Goal: Use online tool/utility: Utilize a website feature to perform a specific function

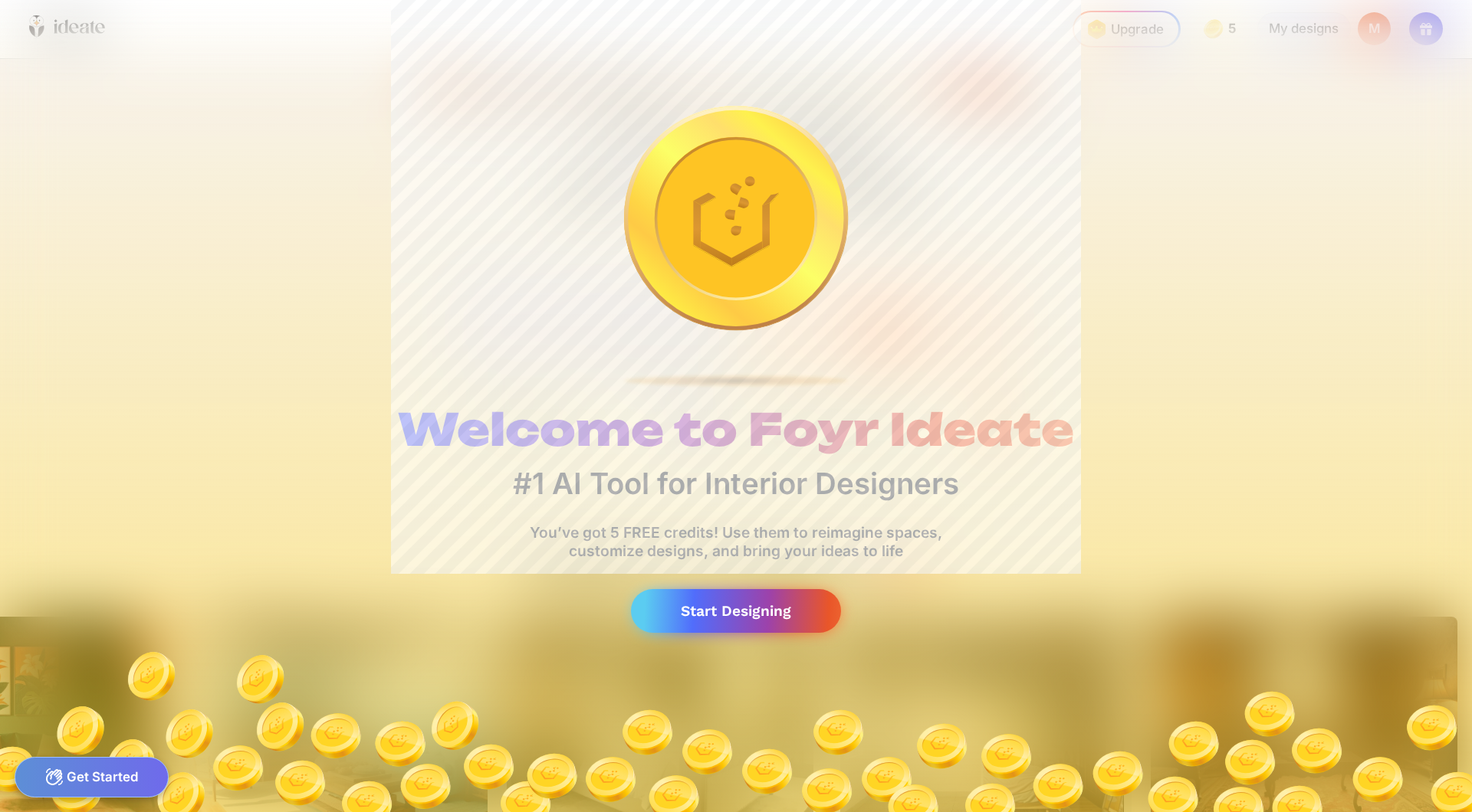
click at [807, 590] on div "Start Designing" at bounding box center [736, 612] width 210 height 44
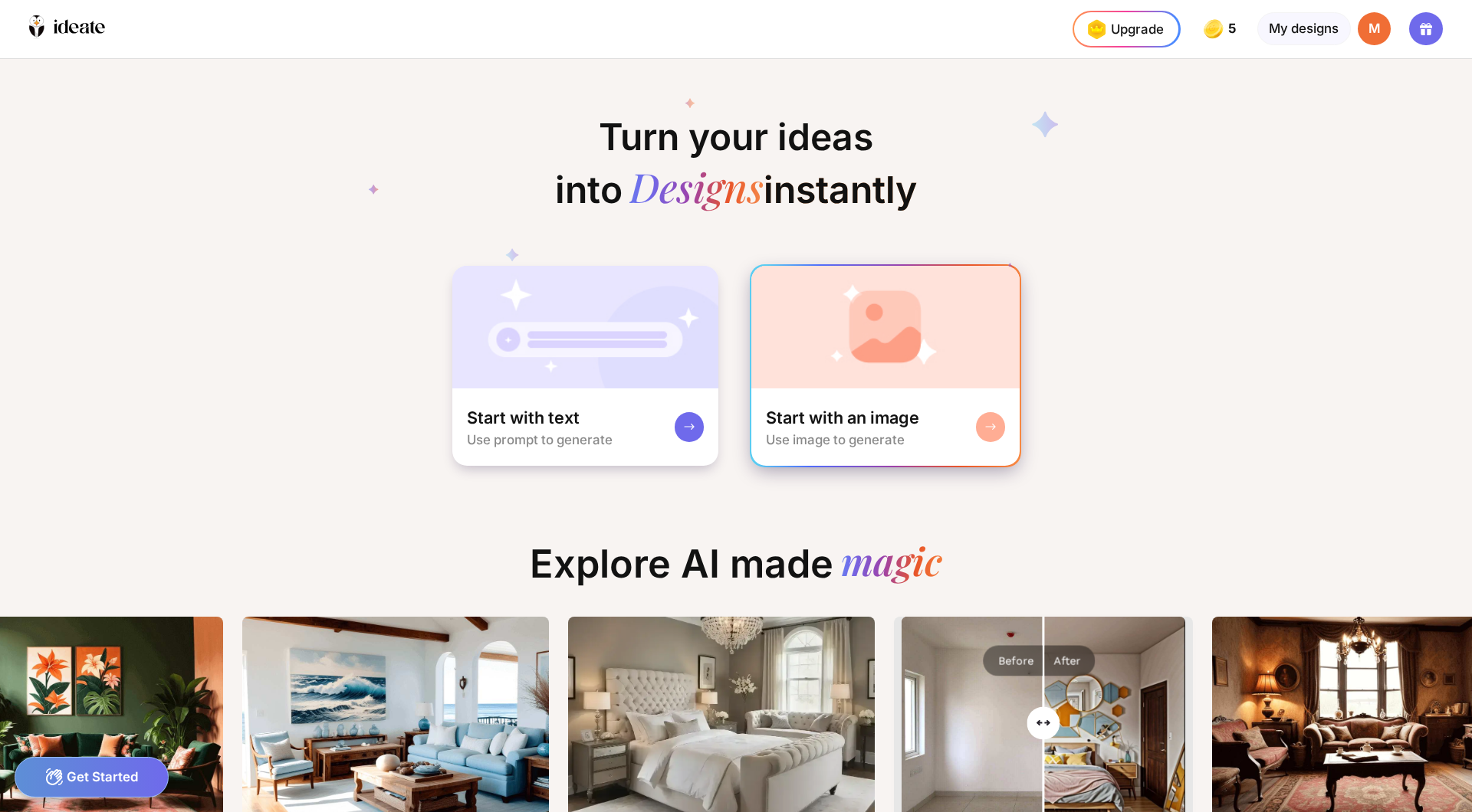
click at [893, 388] on div "Start with an image Use image to generate" at bounding box center [885, 427] width 269 height 78
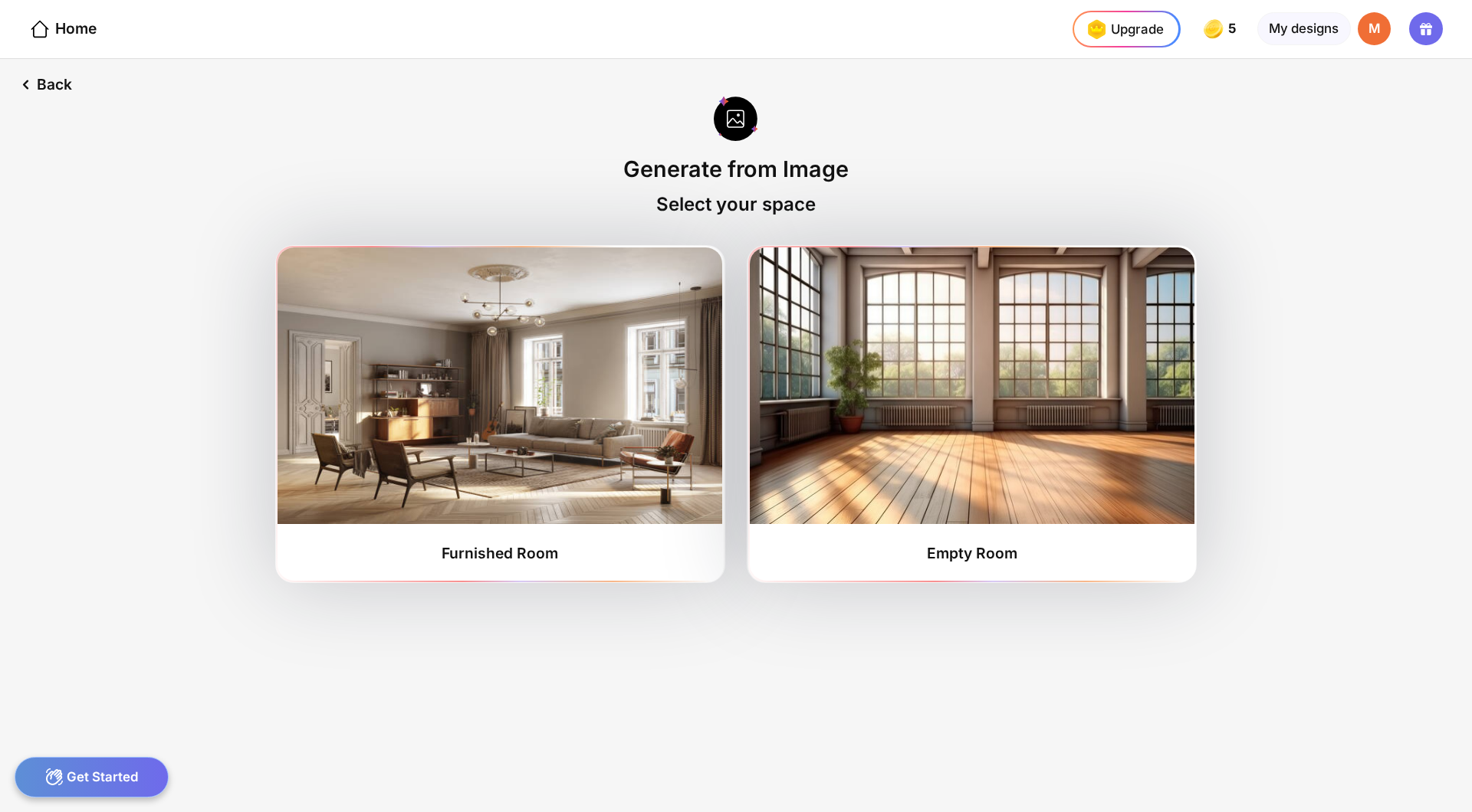
click at [893, 365] on img at bounding box center [972, 386] width 445 height 276
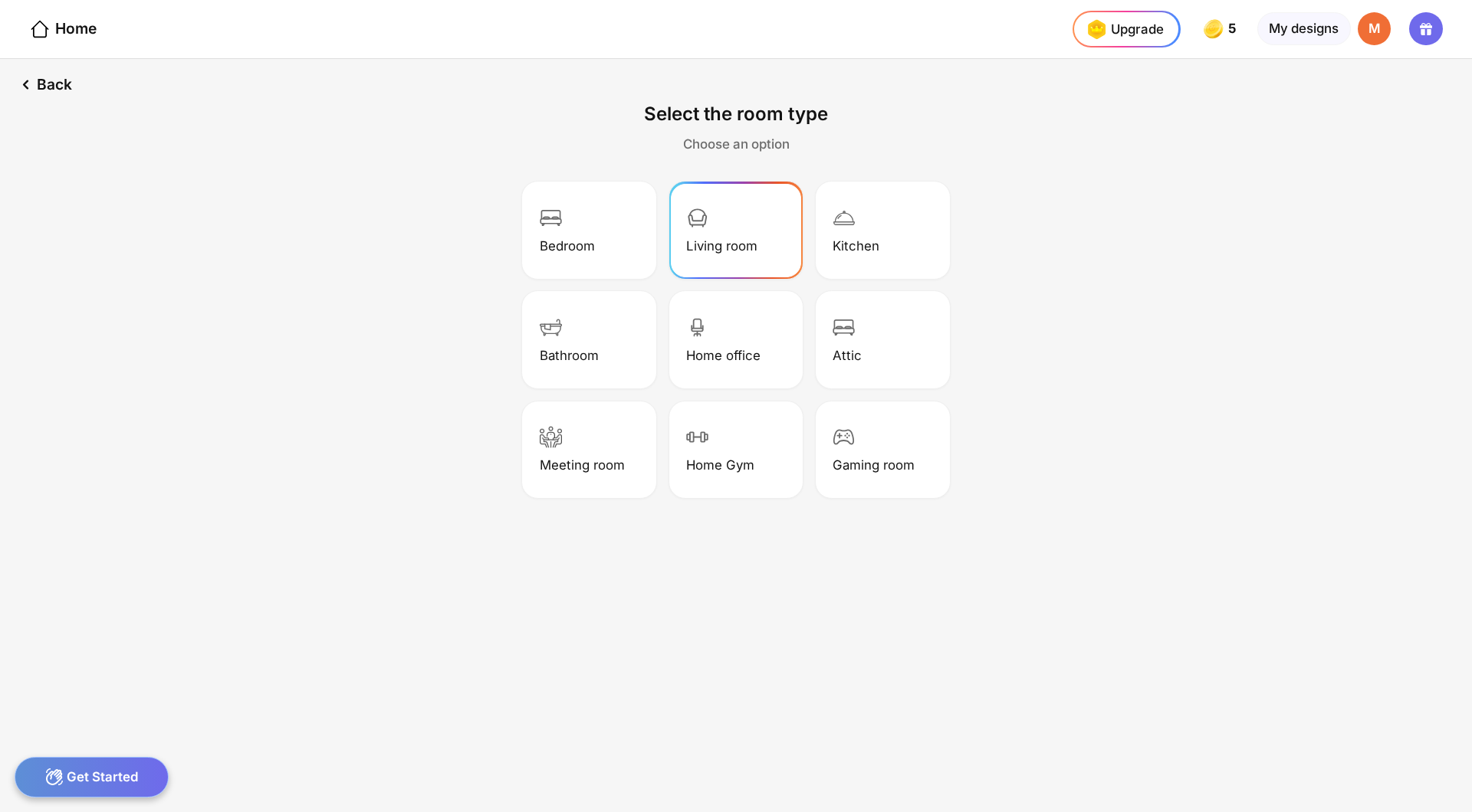
click at [718, 192] on div "Living room" at bounding box center [735, 230] width 129 height 92
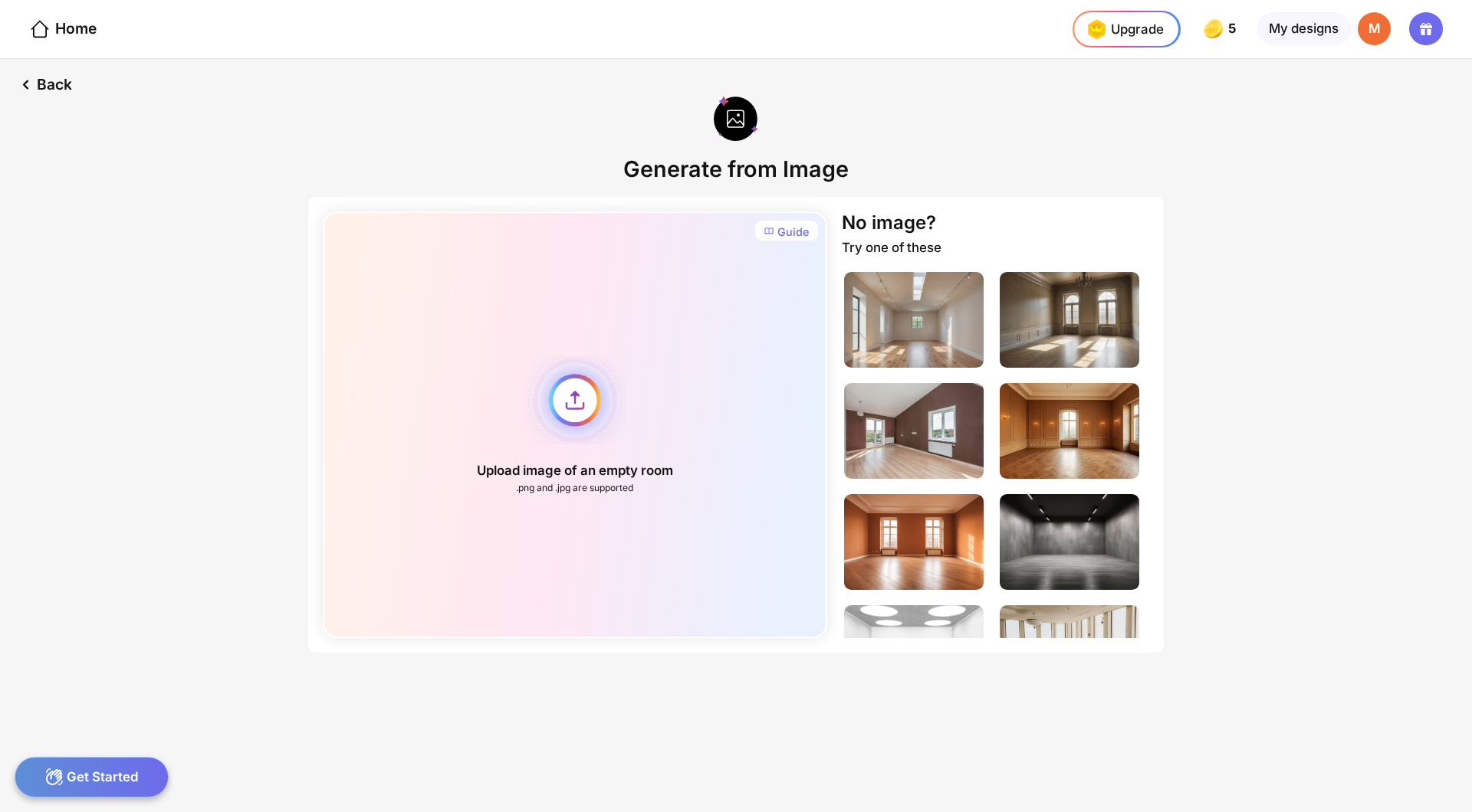
click at [595, 320] on div "Upload image of an empty room .png and .jpg are supported" at bounding box center [574, 425] width 503 height 427
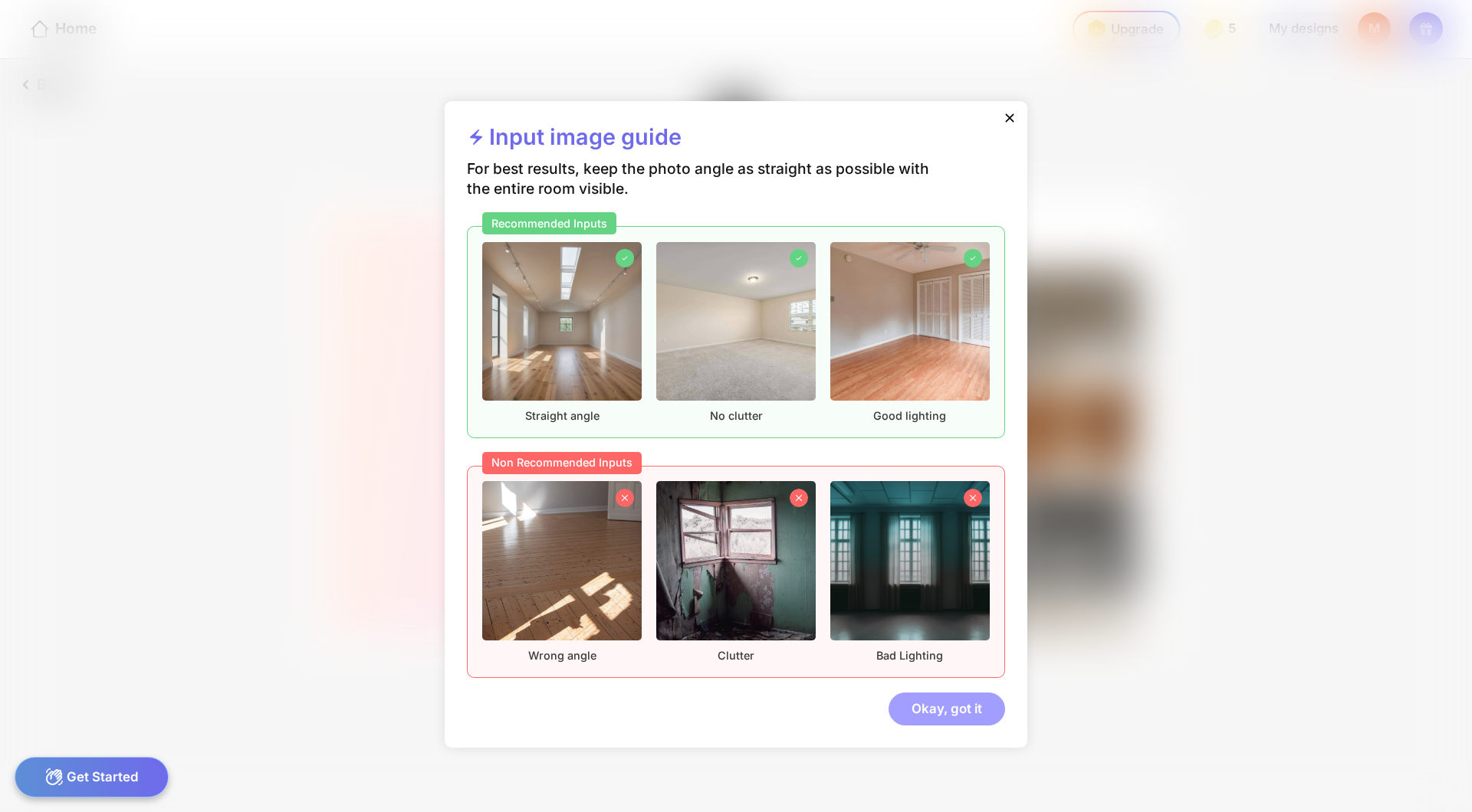
click at [888, 693] on div "Okay, got it" at bounding box center [946, 710] width 116 height 33
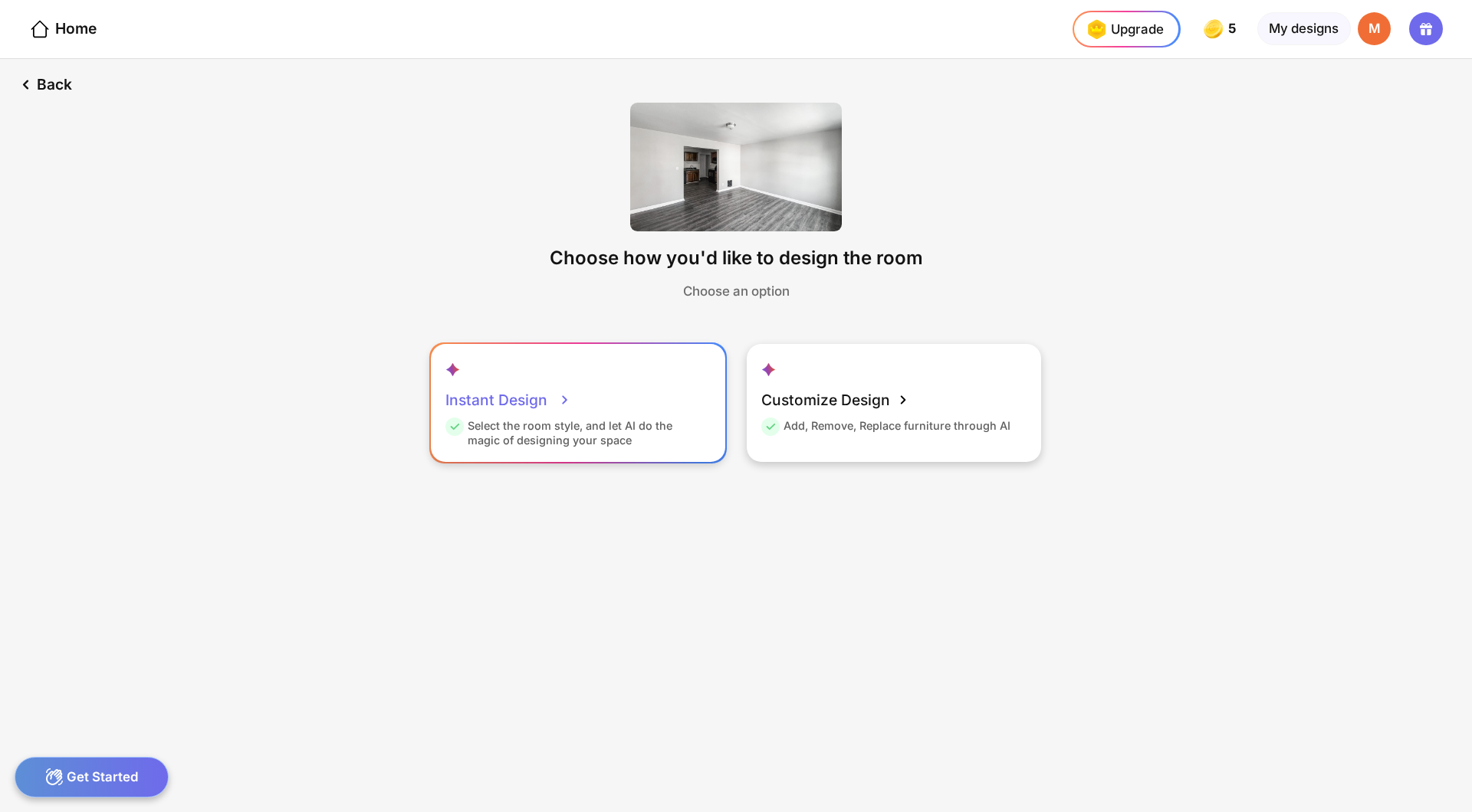
click at [571, 382] on div "Instant Design" at bounding box center [508, 400] width 126 height 37
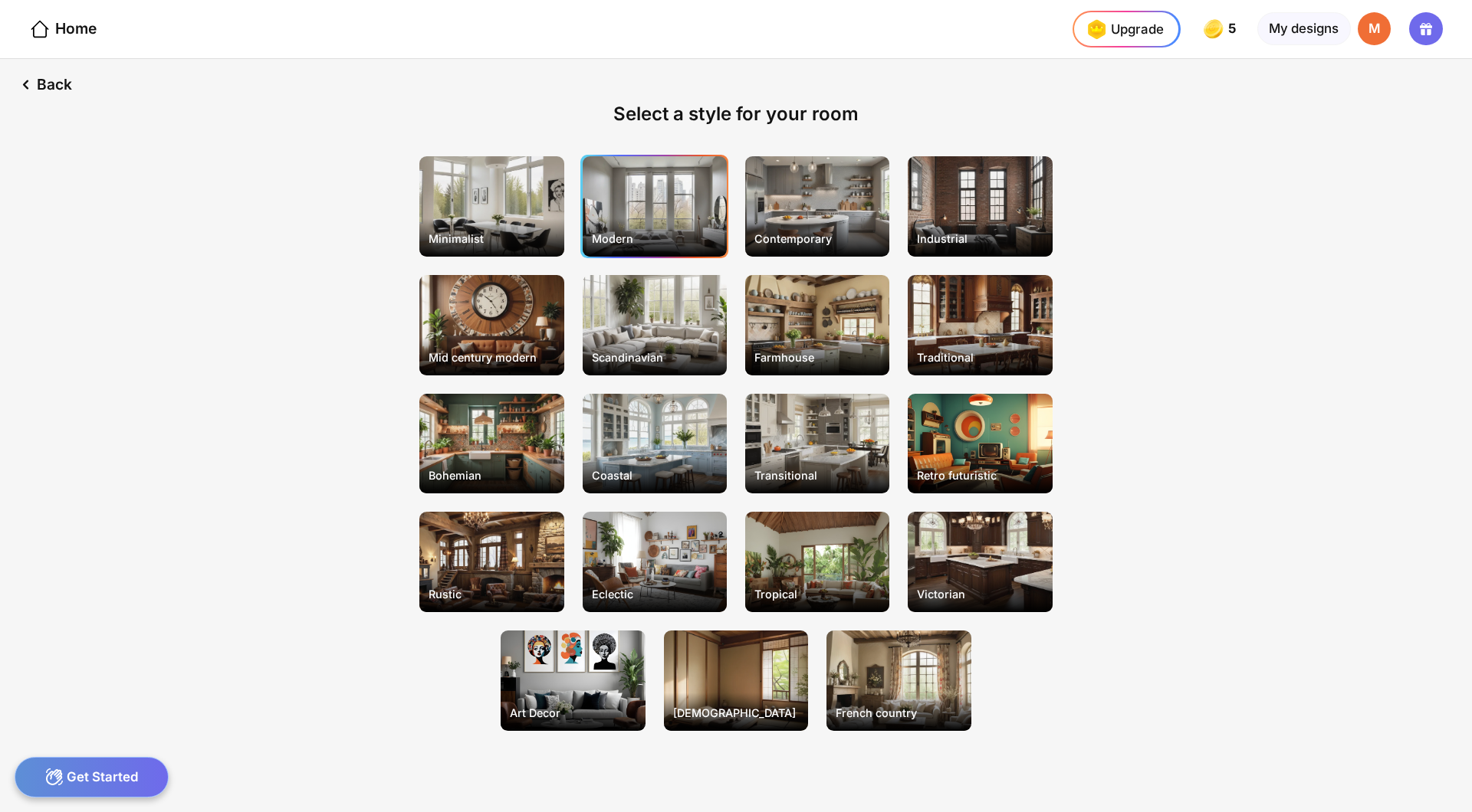
click at [632, 183] on div "Modern" at bounding box center [655, 206] width 144 height 101
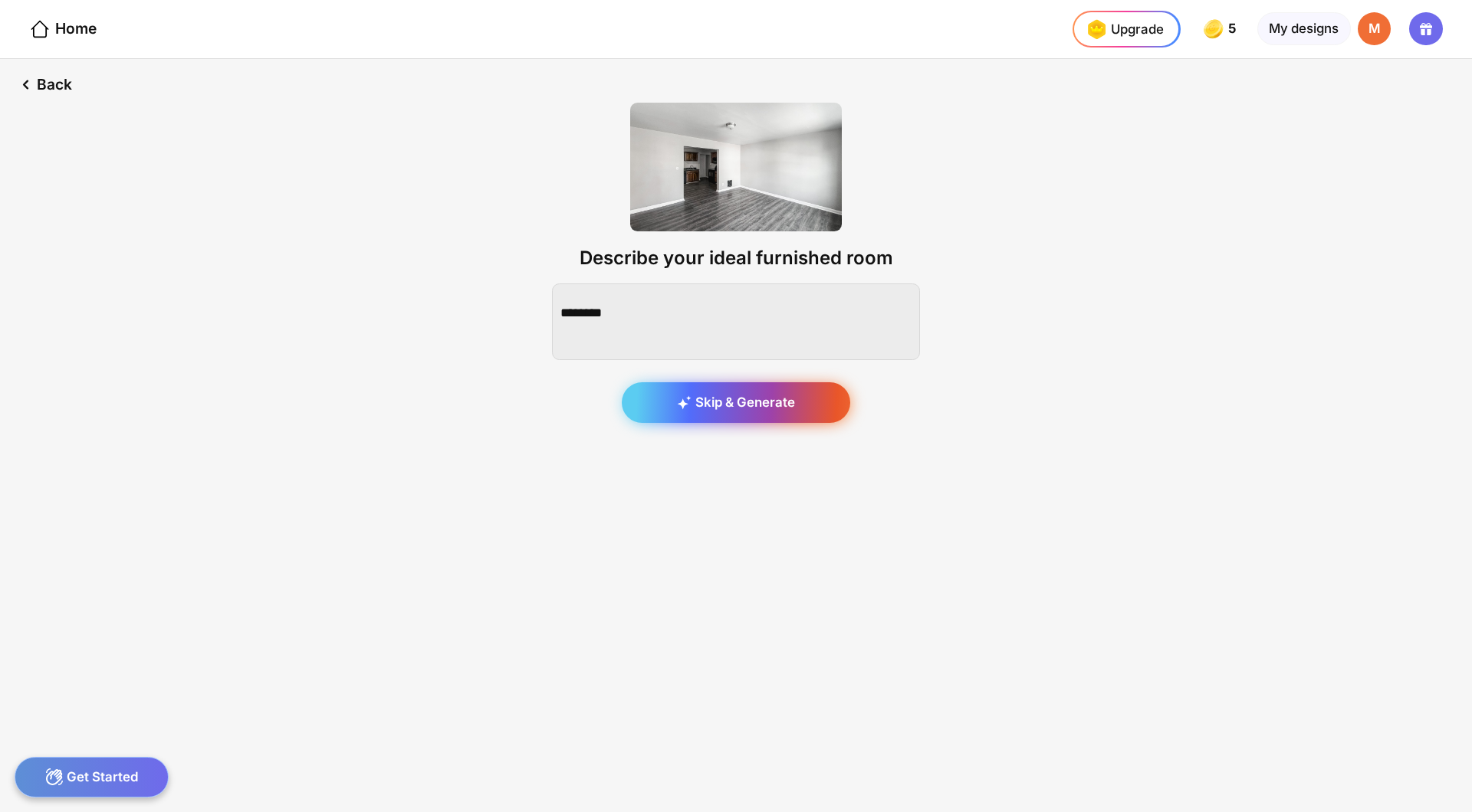
click at [716, 382] on div "Skip & Generate" at bounding box center [735, 402] width 228 height 41
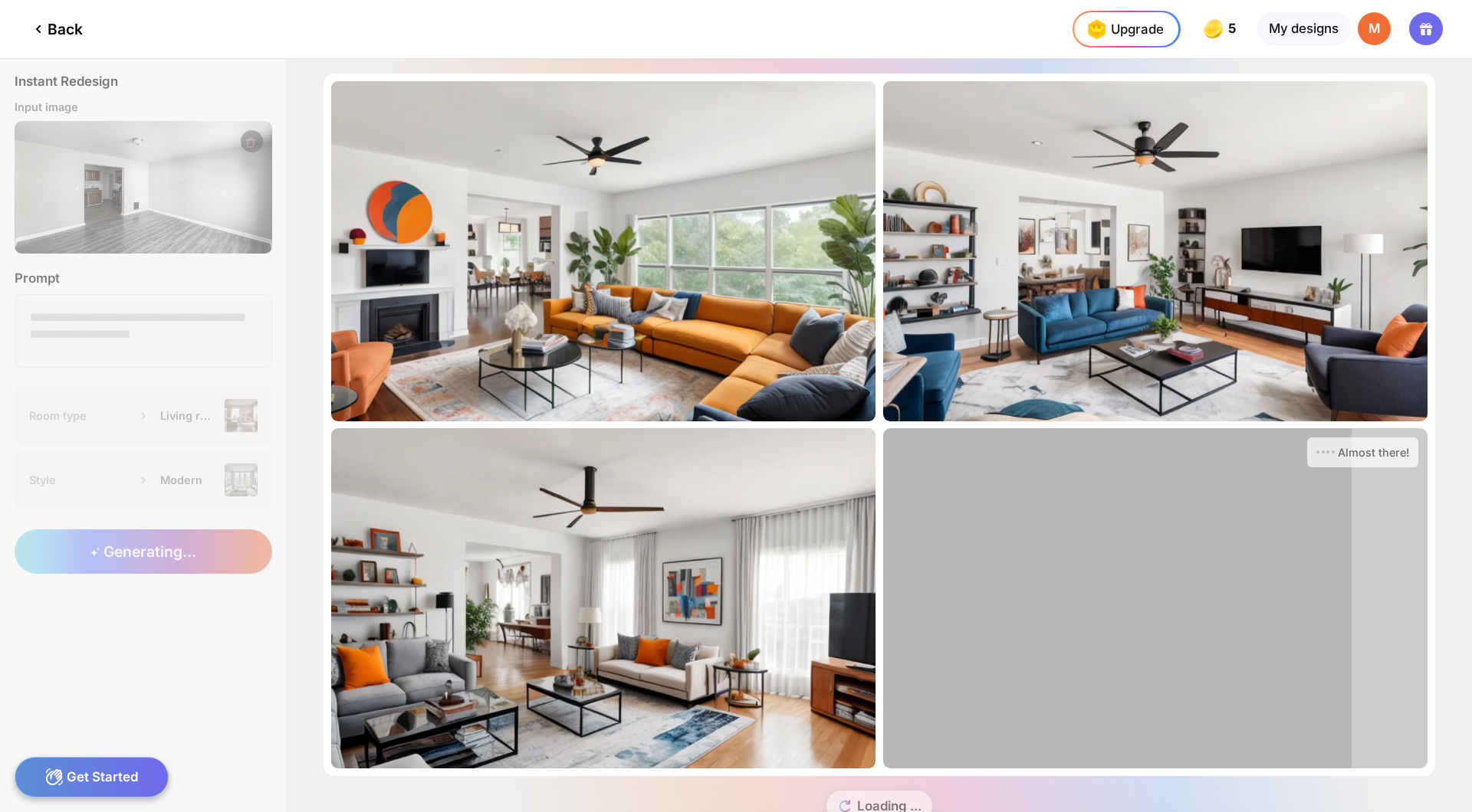
click at [40, 20] on icon at bounding box center [38, 29] width 18 height 18
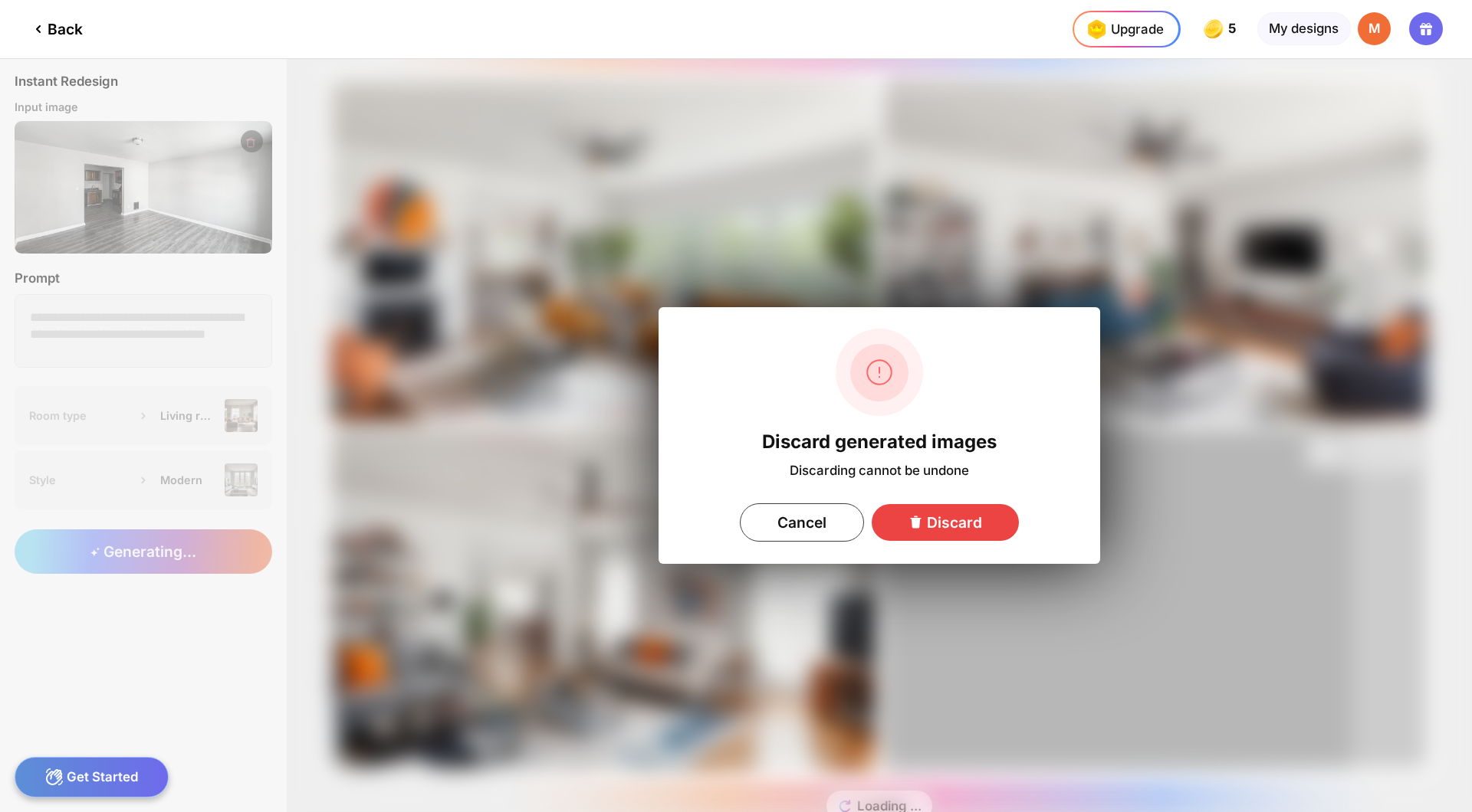
click at [929, 508] on div "Discard" at bounding box center [945, 522] width 147 height 37
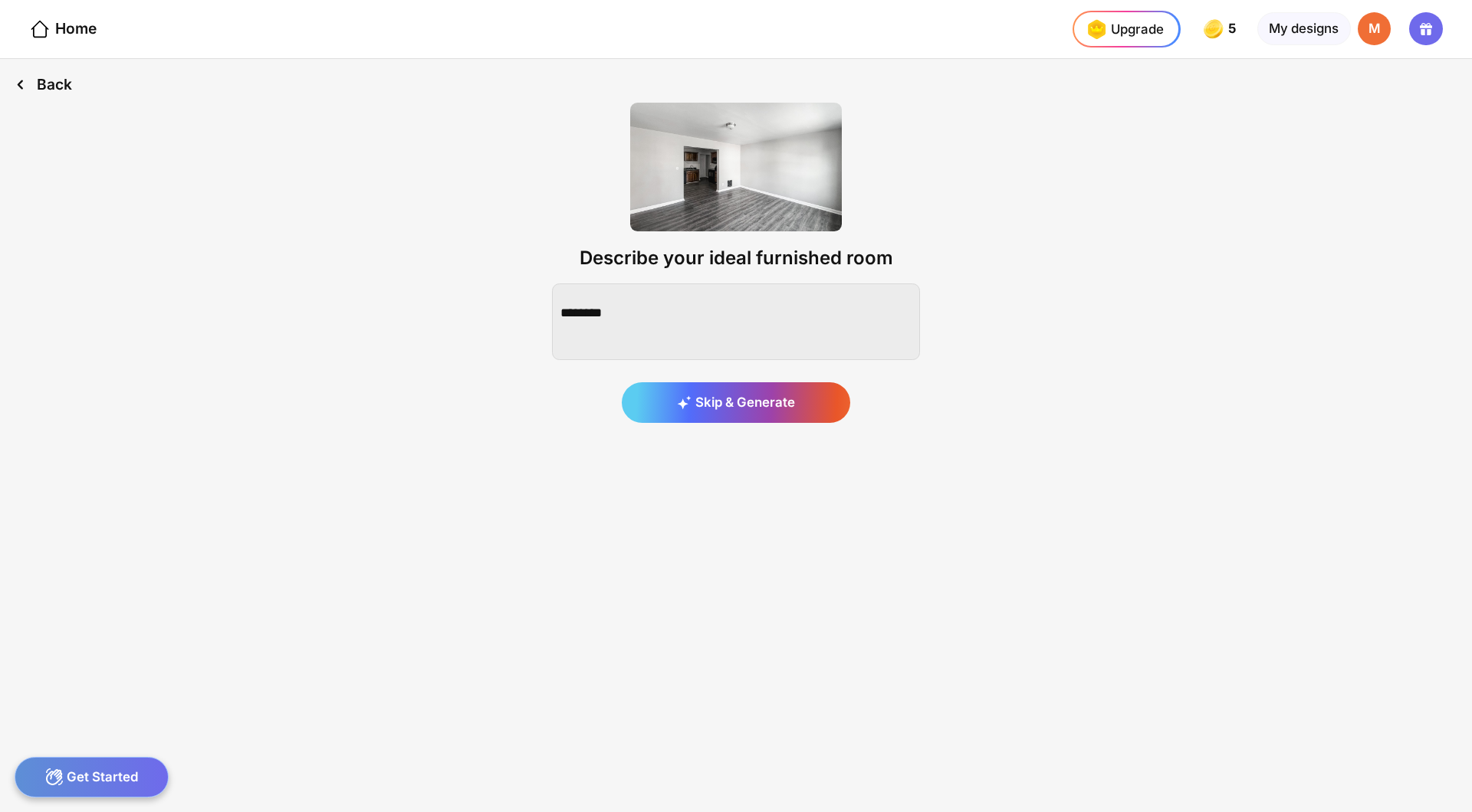
click at [40, 64] on div "Back" at bounding box center [43, 84] width 87 height 52
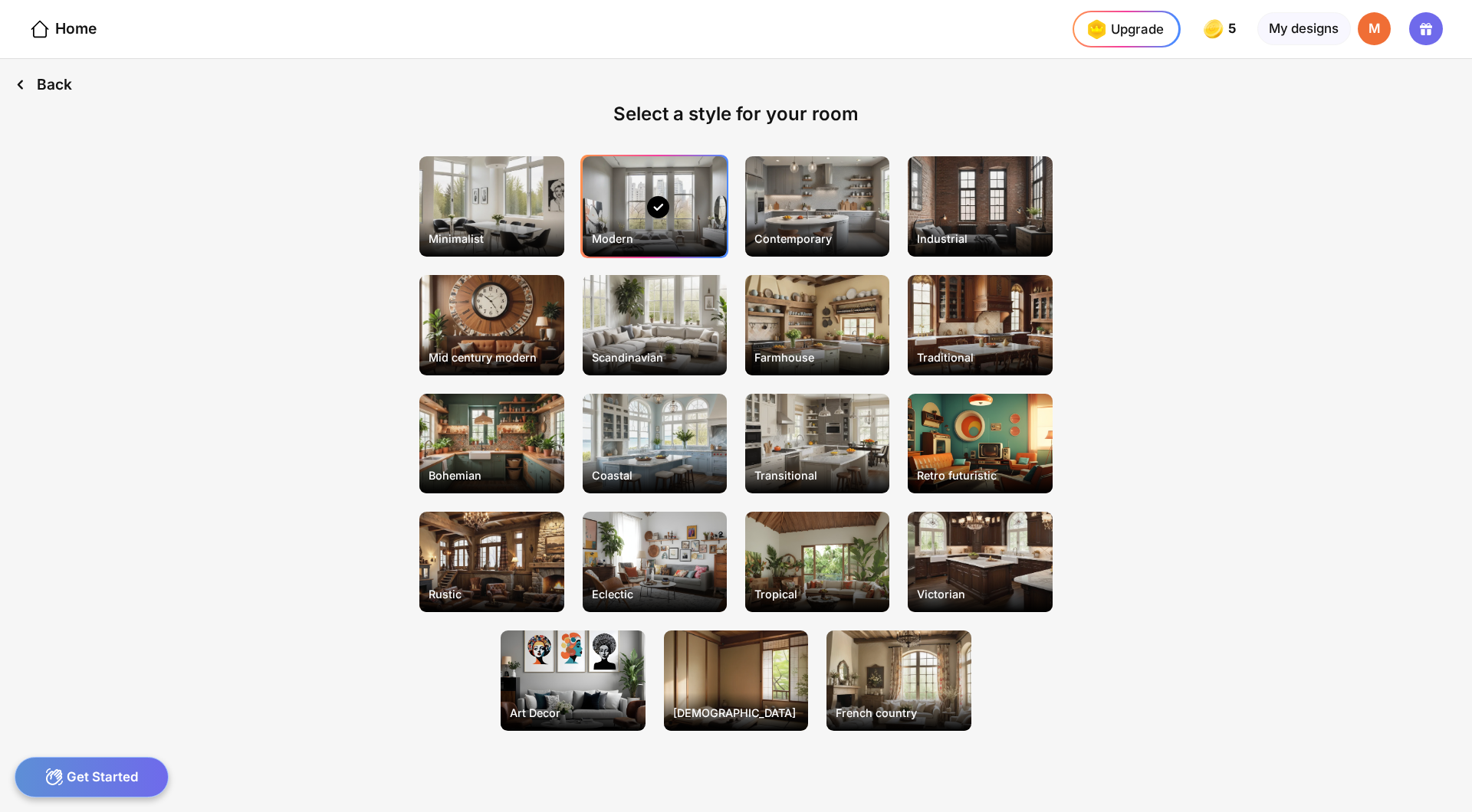
click at [40, 64] on div "Back" at bounding box center [43, 84] width 87 height 52
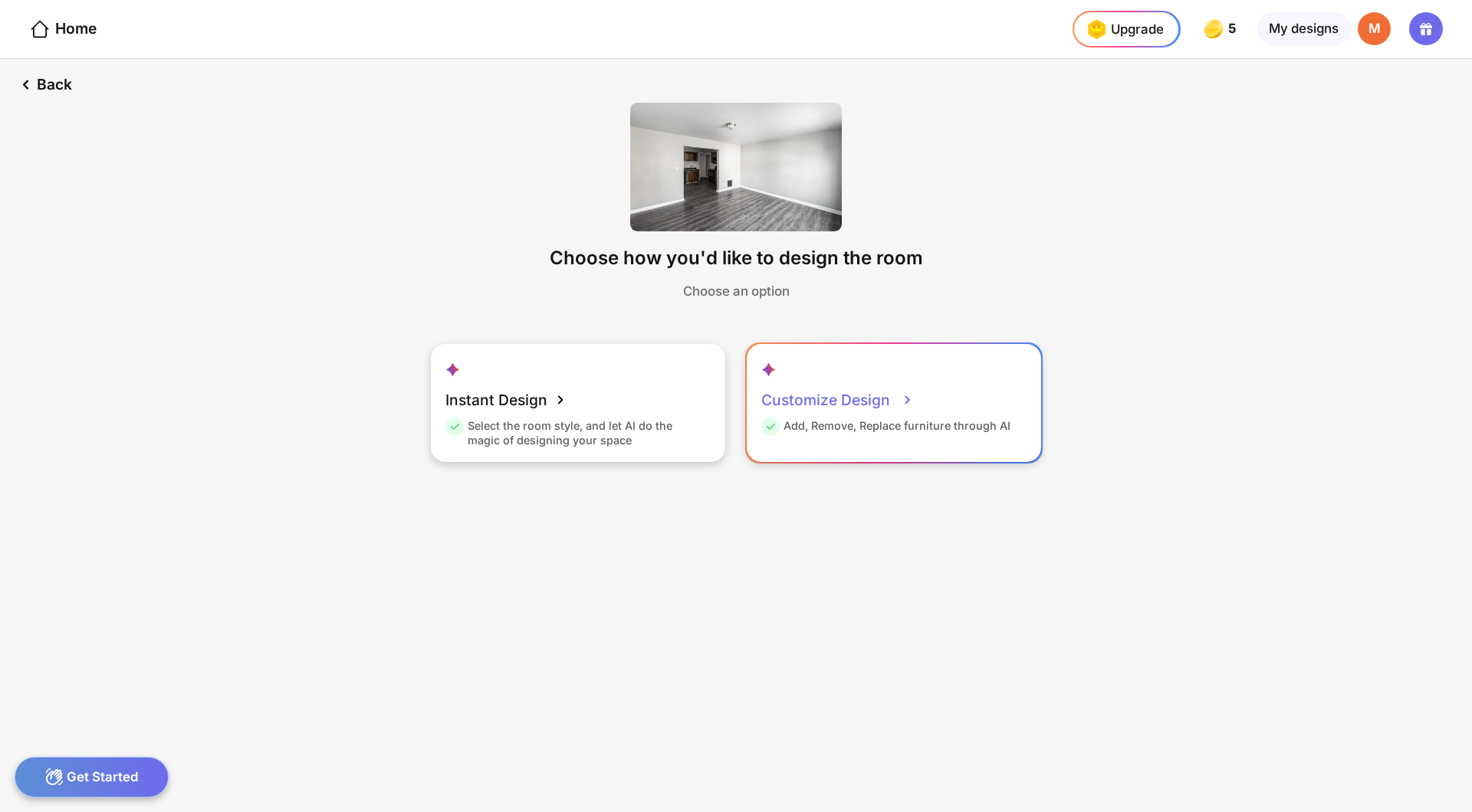
click at [892, 418] on div "Add, Remove, Replace furniture through AI" at bounding box center [886, 429] width 249 height 22
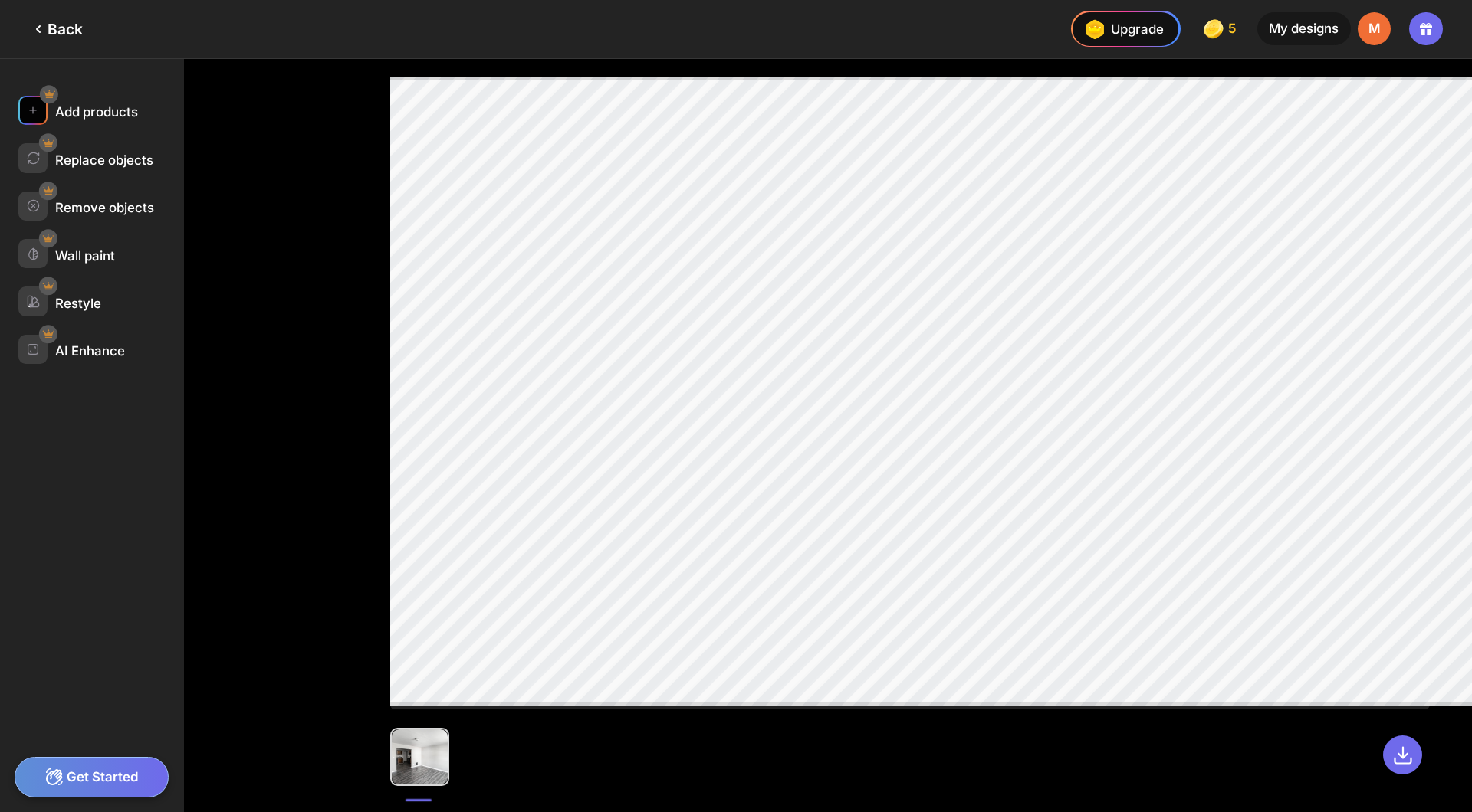
click at [104, 104] on div "Add products" at bounding box center [96, 112] width 83 height 16
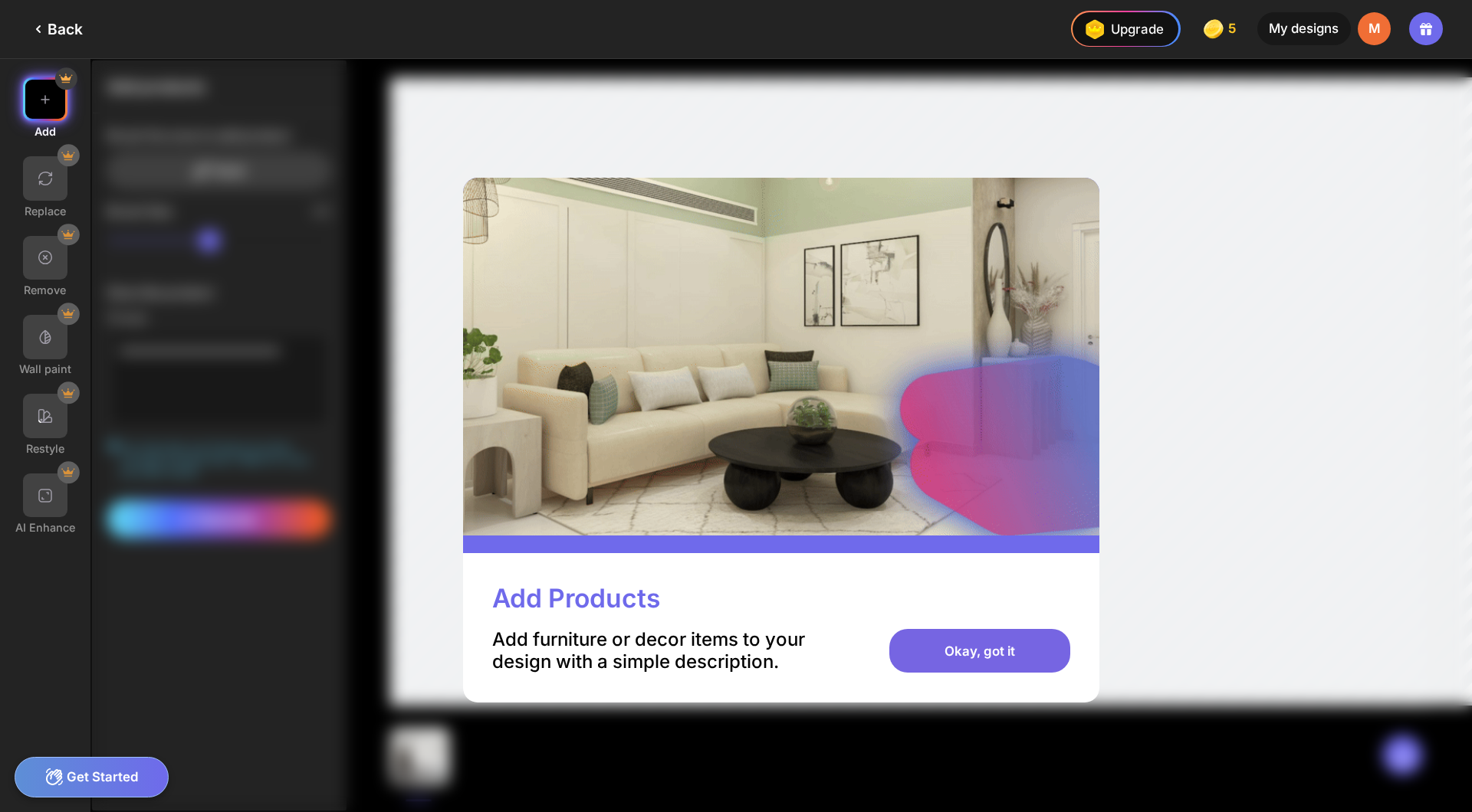
click at [947, 629] on div "Okay, got it" at bounding box center [979, 651] width 180 height 45
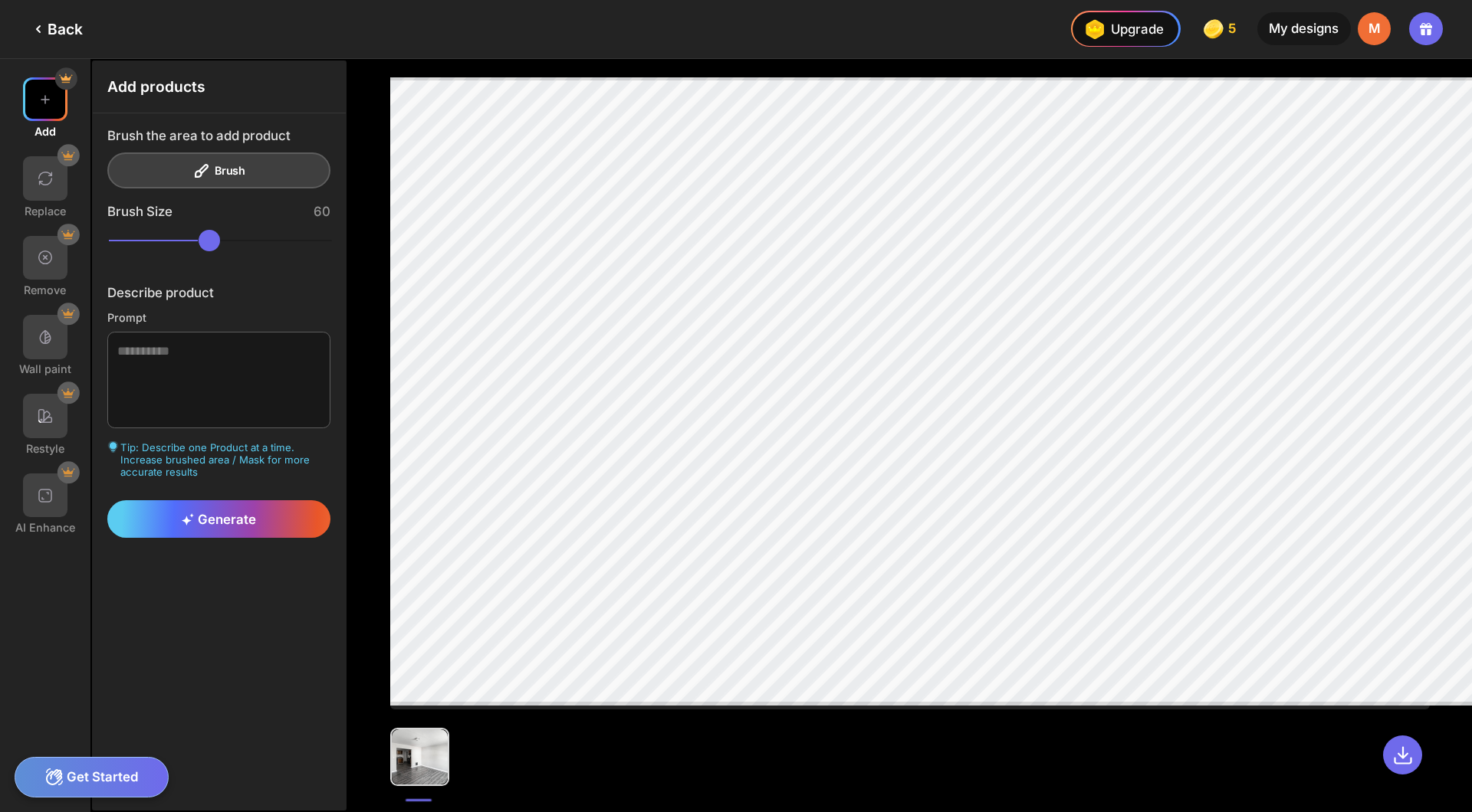
click at [179, 144] on div "Brush the area to add product Brush" at bounding box center [220, 158] width 224 height 60
click at [164, 332] on textarea at bounding box center [220, 380] width 224 height 97
click at [227, 500] on div "Generate" at bounding box center [220, 519] width 224 height 38
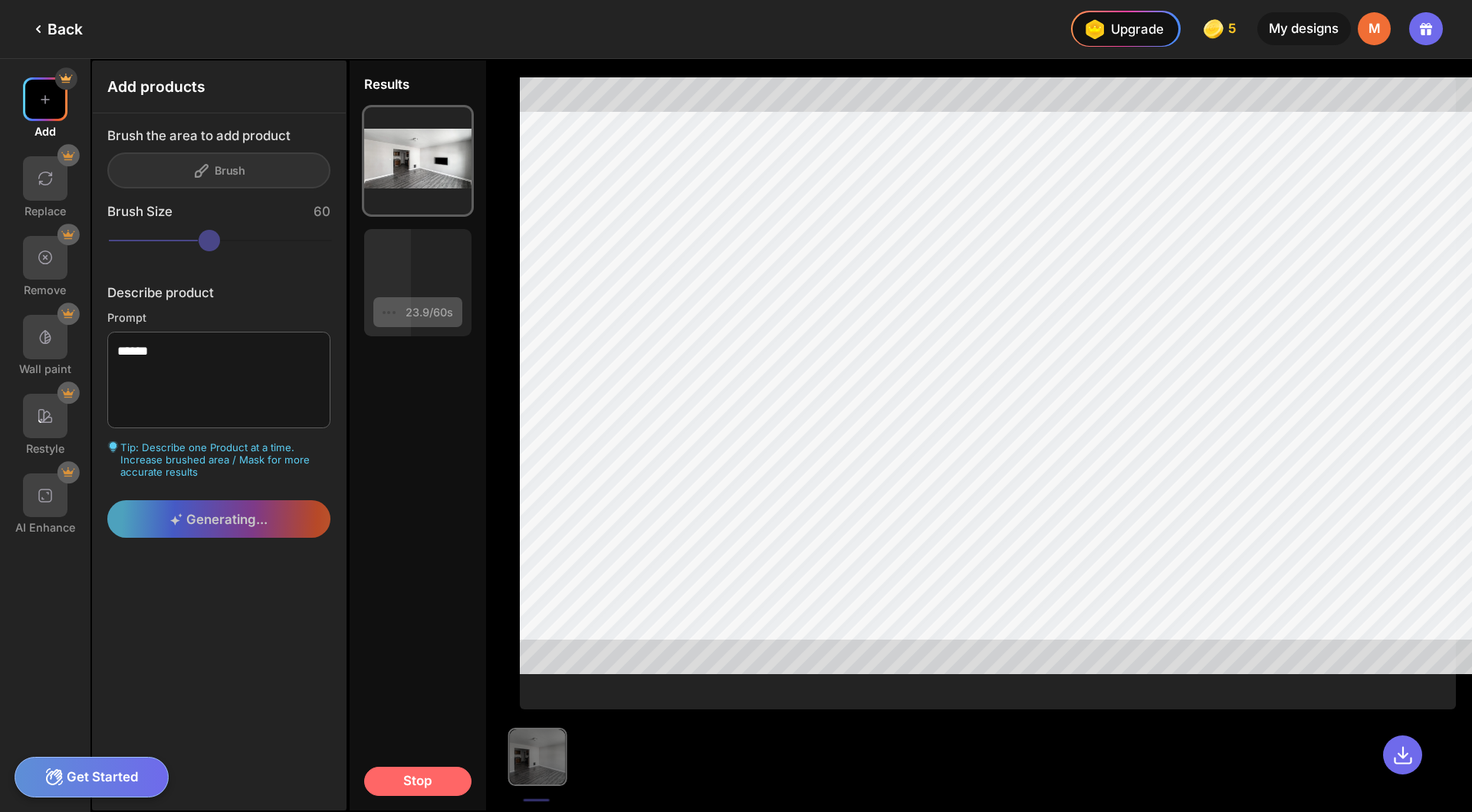
click at [364, 794] on div "Stop" at bounding box center [417, 781] width 108 height 29
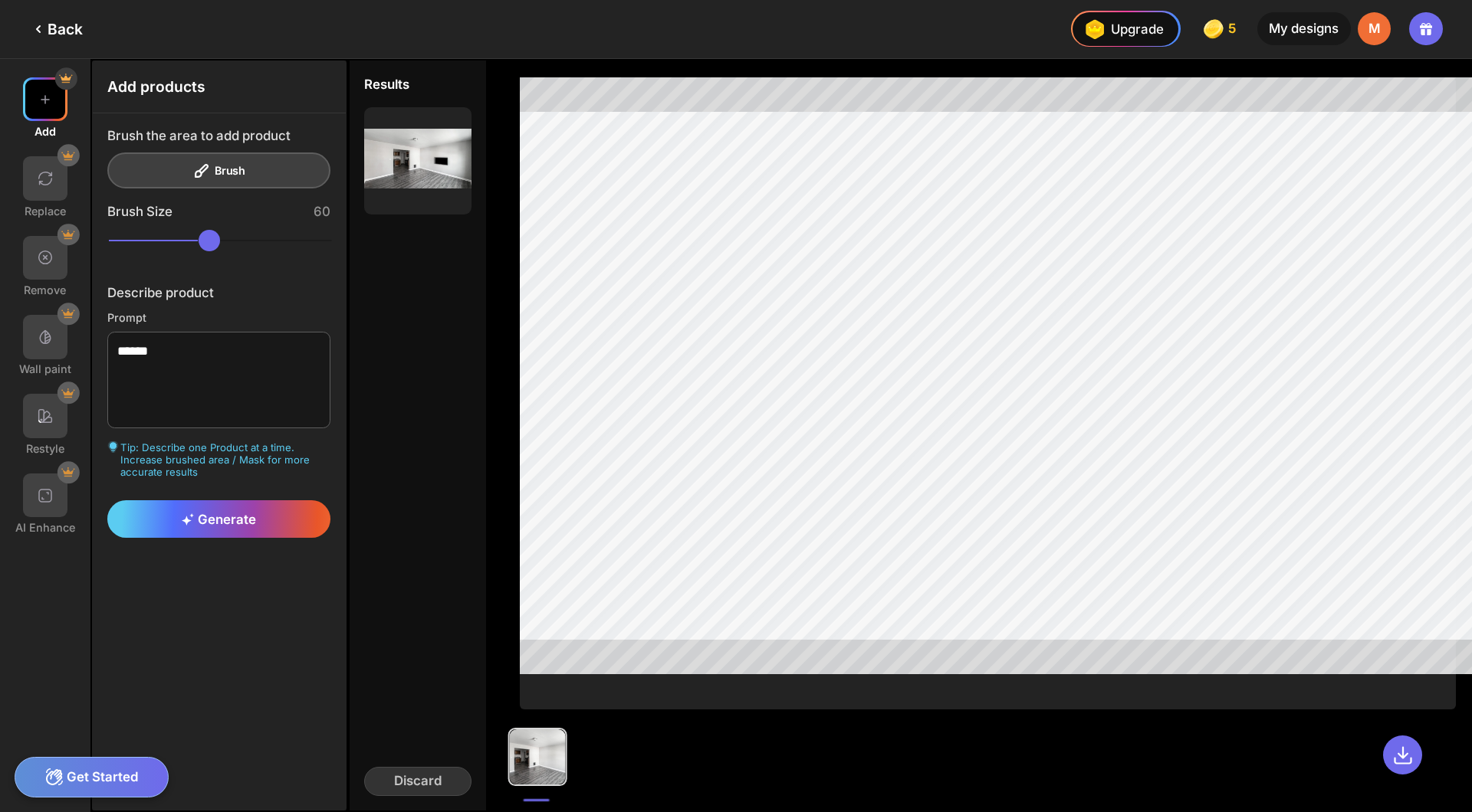
click at [407, 159] on div at bounding box center [910, 435] width 1124 height 753
click at [390, 156] on div "Keep this" at bounding box center [417, 161] width 108 height 108
click at [379, 148] on div "Keep this" at bounding box center [417, 161] width 108 height 108
click at [364, 796] on div "Discard" at bounding box center [417, 781] width 108 height 29
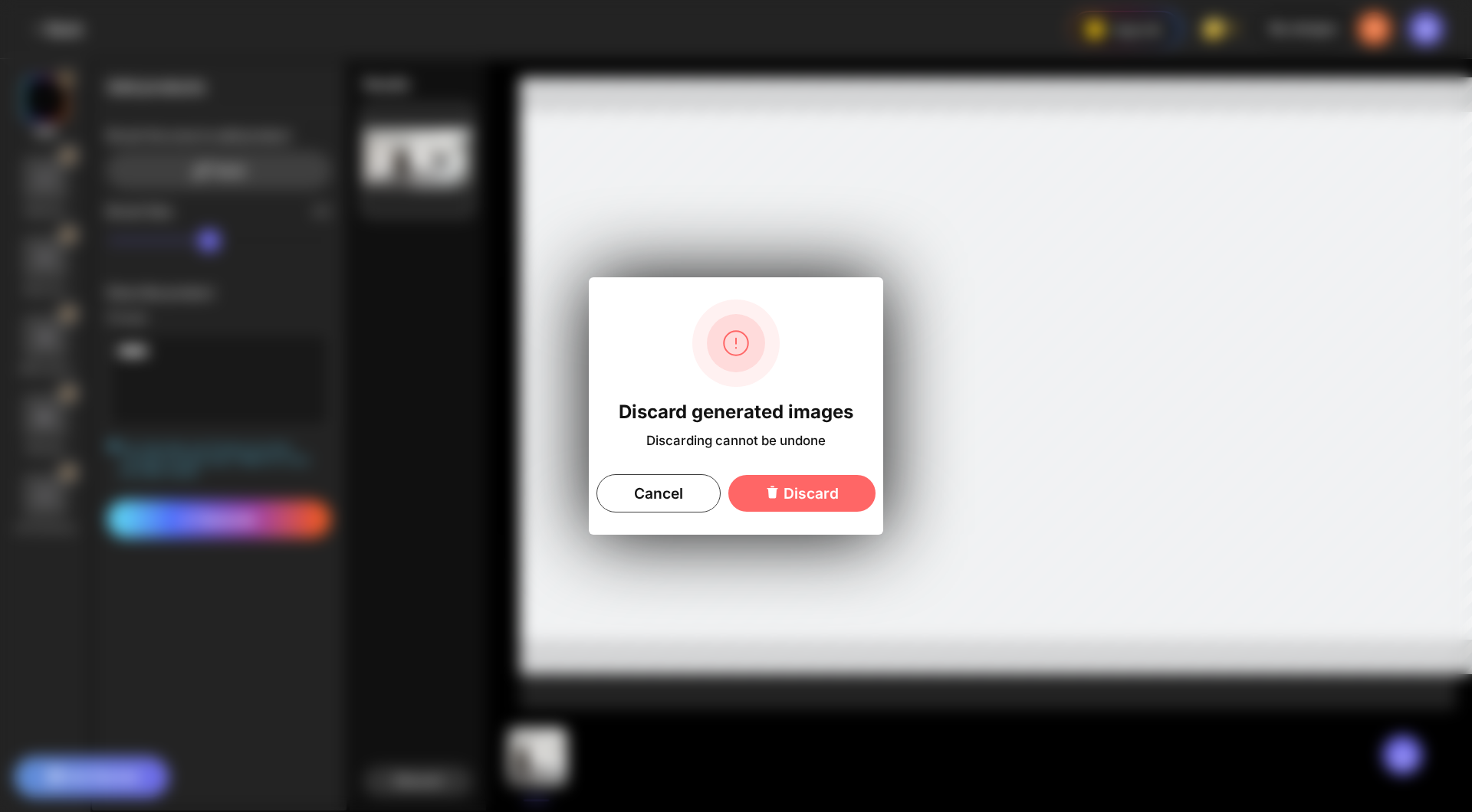
click at [780, 458] on div "Discard generated images Discarding cannot be undone Cancel Discard" at bounding box center [736, 406] width 294 height 257
click at [776, 475] on div "Discard" at bounding box center [802, 494] width 147 height 37
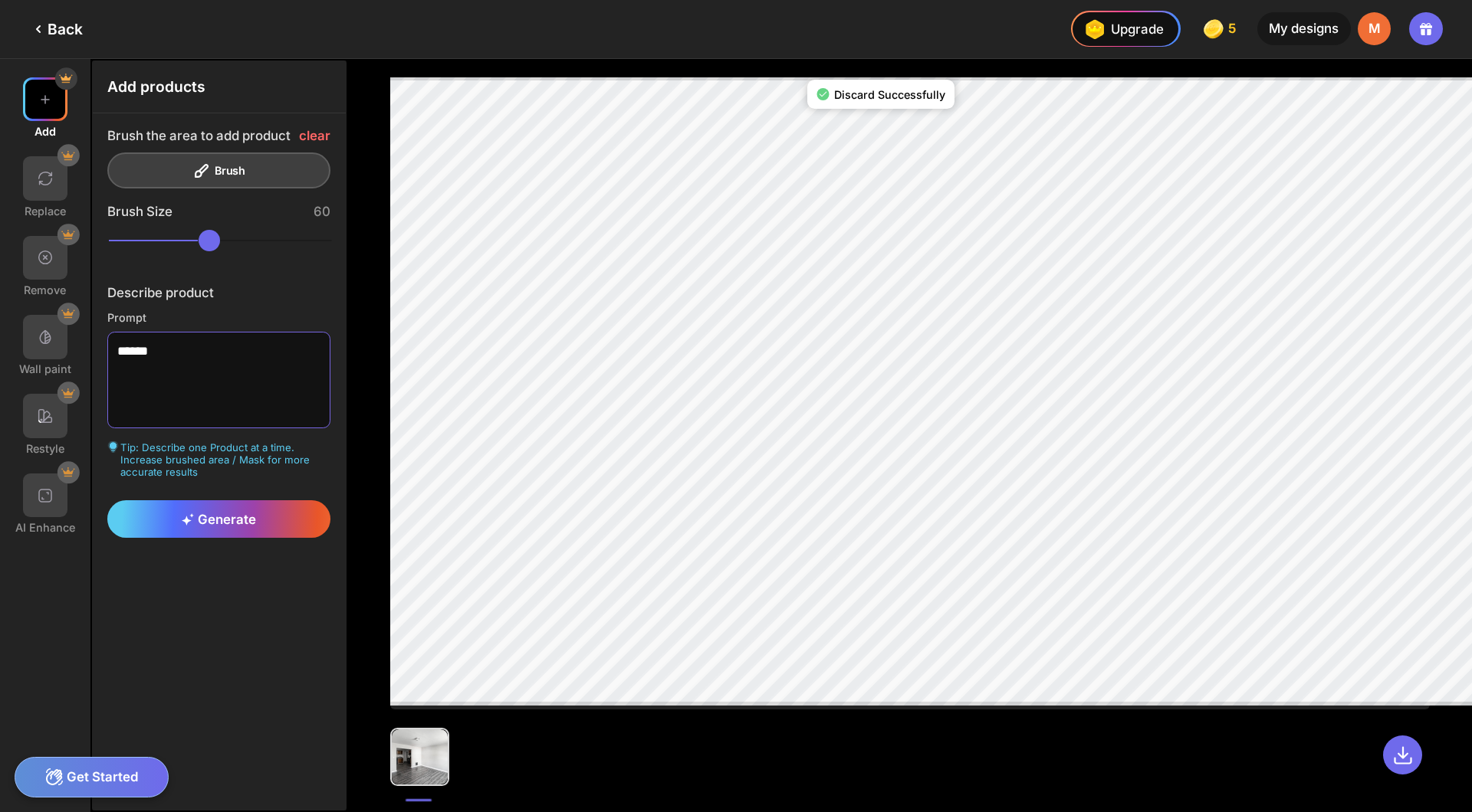
click at [158, 332] on textarea "******" at bounding box center [220, 380] width 224 height 97
click at [121, 332] on textarea "**********" at bounding box center [220, 380] width 224 height 97
type textarea "**********"
click at [182, 512] on span "Generate" at bounding box center [219, 520] width 74 height 16
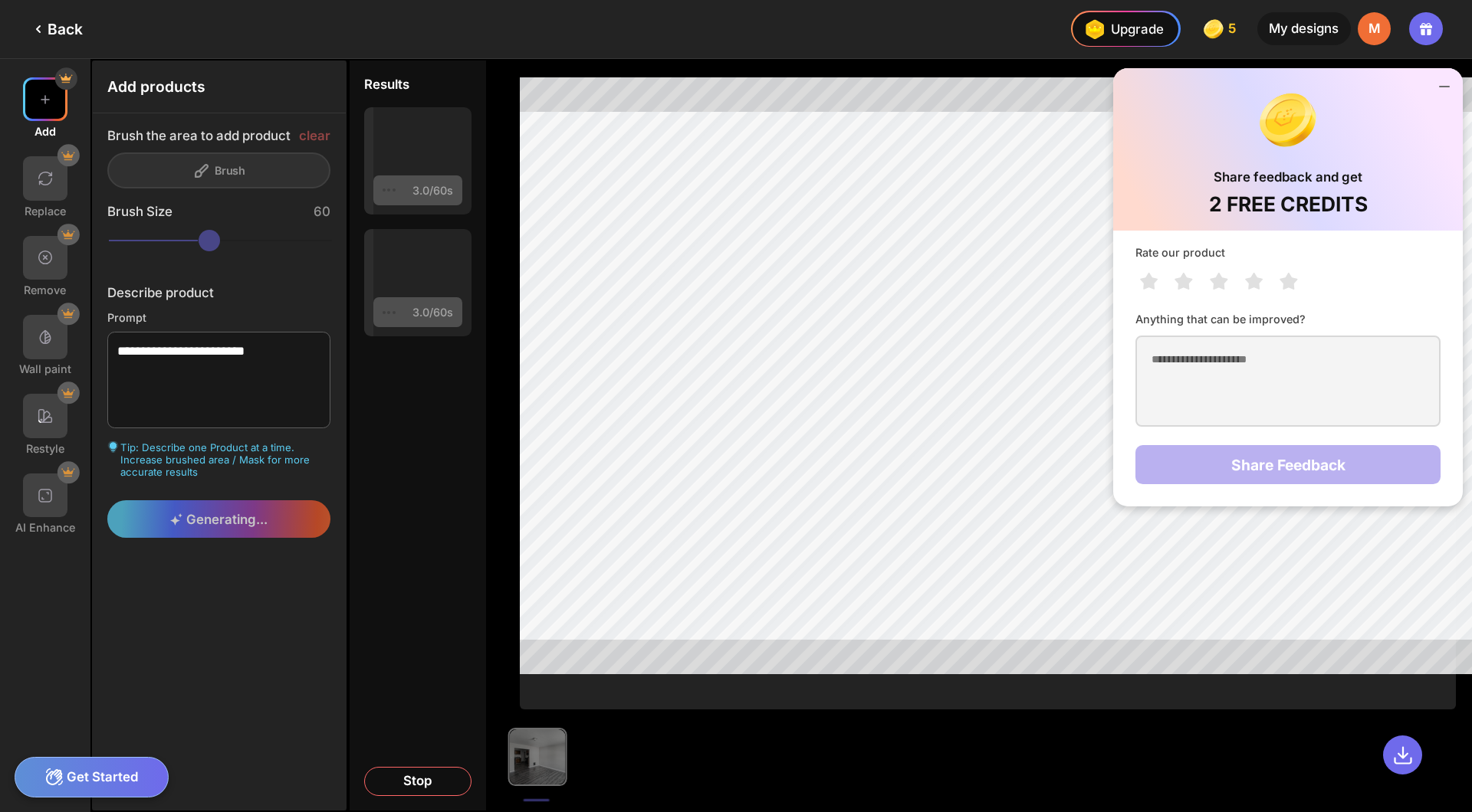
click at [1446, 77] on icon at bounding box center [1444, 86] width 18 height 18
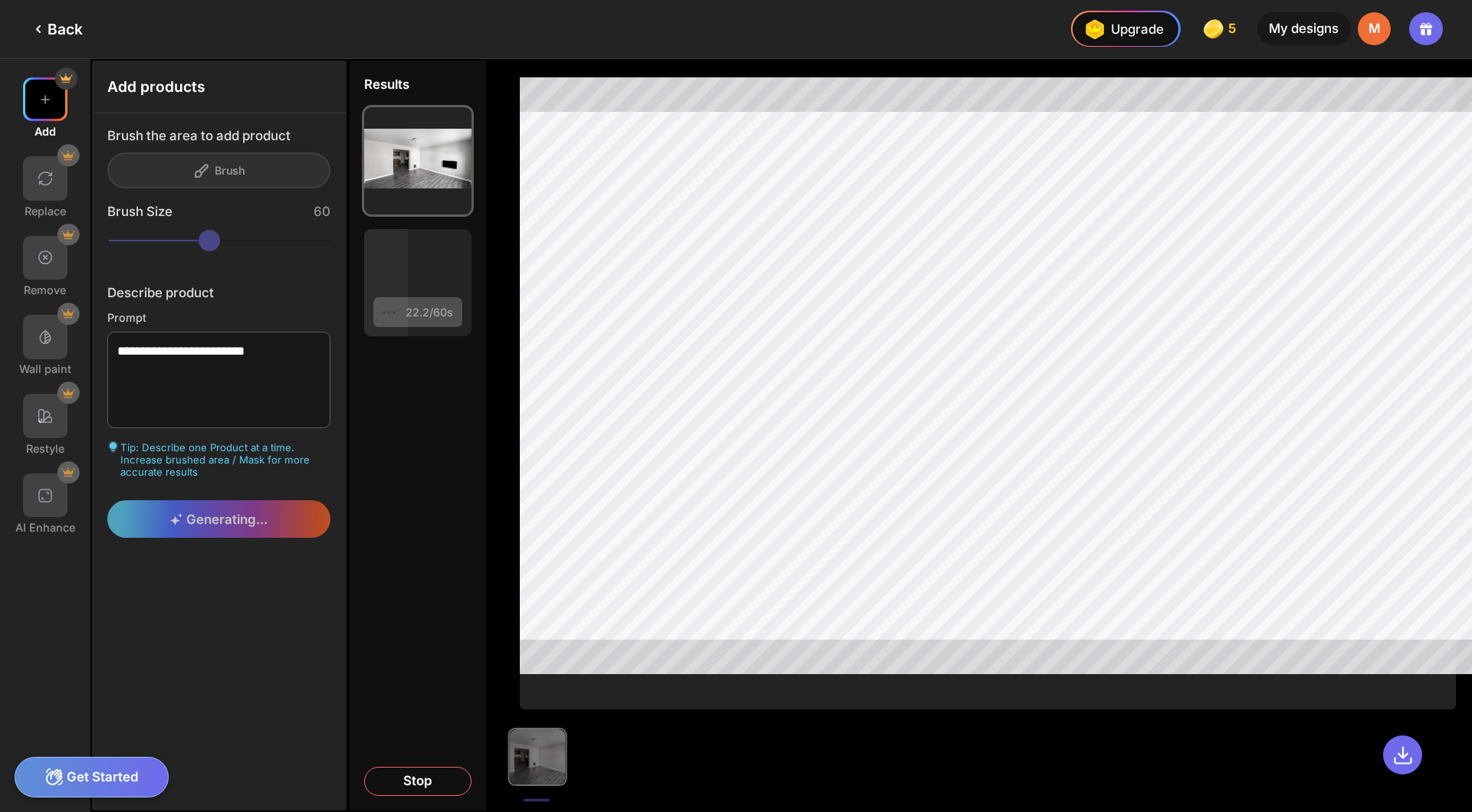
click at [228, 158] on div "**********" at bounding box center [219, 333] width 253 height 439
click at [365, 786] on div "Stop" at bounding box center [417, 781] width 108 height 29
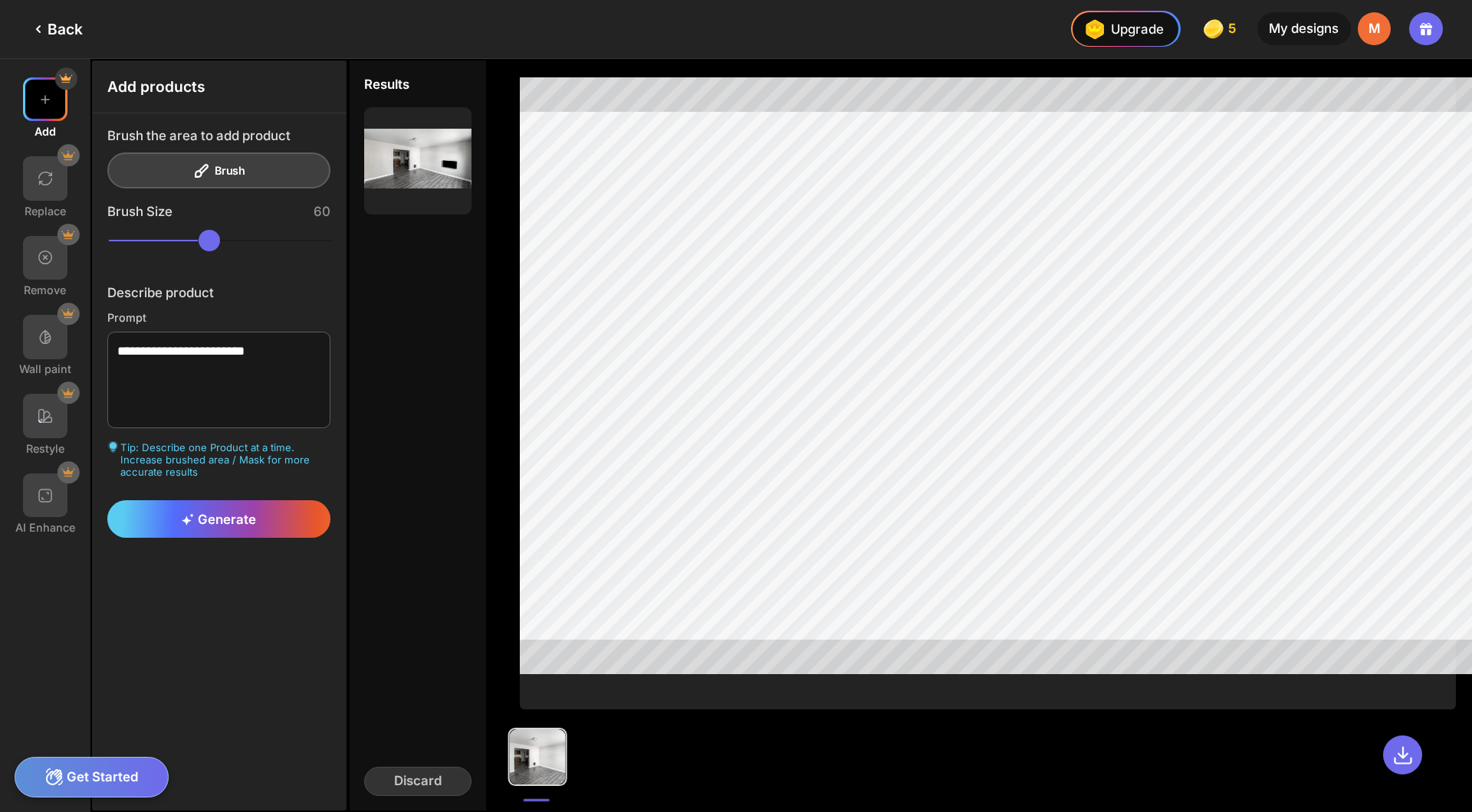
click at [179, 142] on div "Brush the area to add product Brush" at bounding box center [220, 158] width 224 height 60
click at [151, 150] on div "Brush the area to add product Brush" at bounding box center [220, 158] width 224 height 60
drag, startPoint x: 187, startPoint y: 207, endPoint x: 165, endPoint y: 203, distance: 22.4
type input "**"
click at [165, 230] on input "range" at bounding box center [221, 241] width 224 height 22
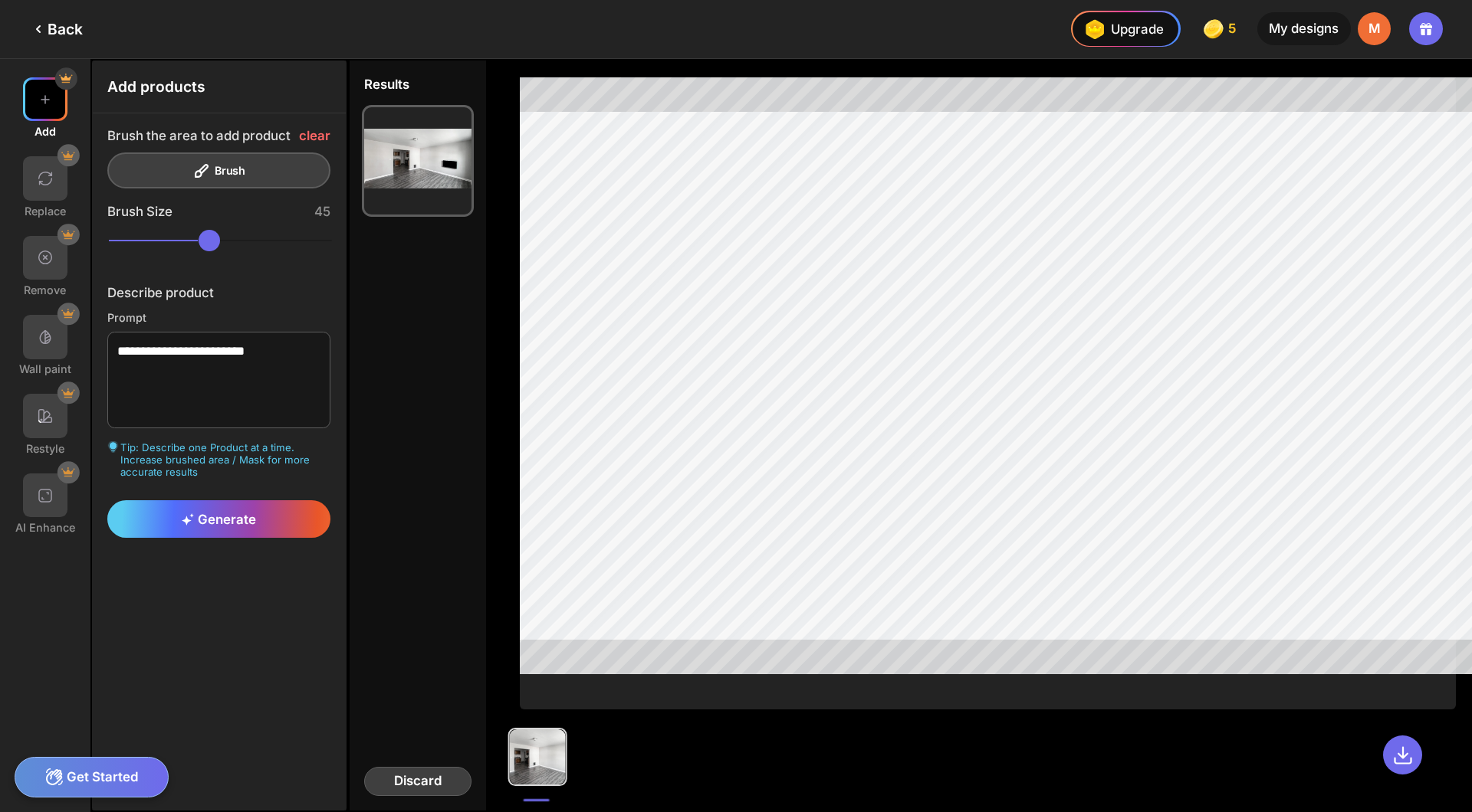
click at [364, 783] on div "Discard" at bounding box center [417, 781] width 108 height 29
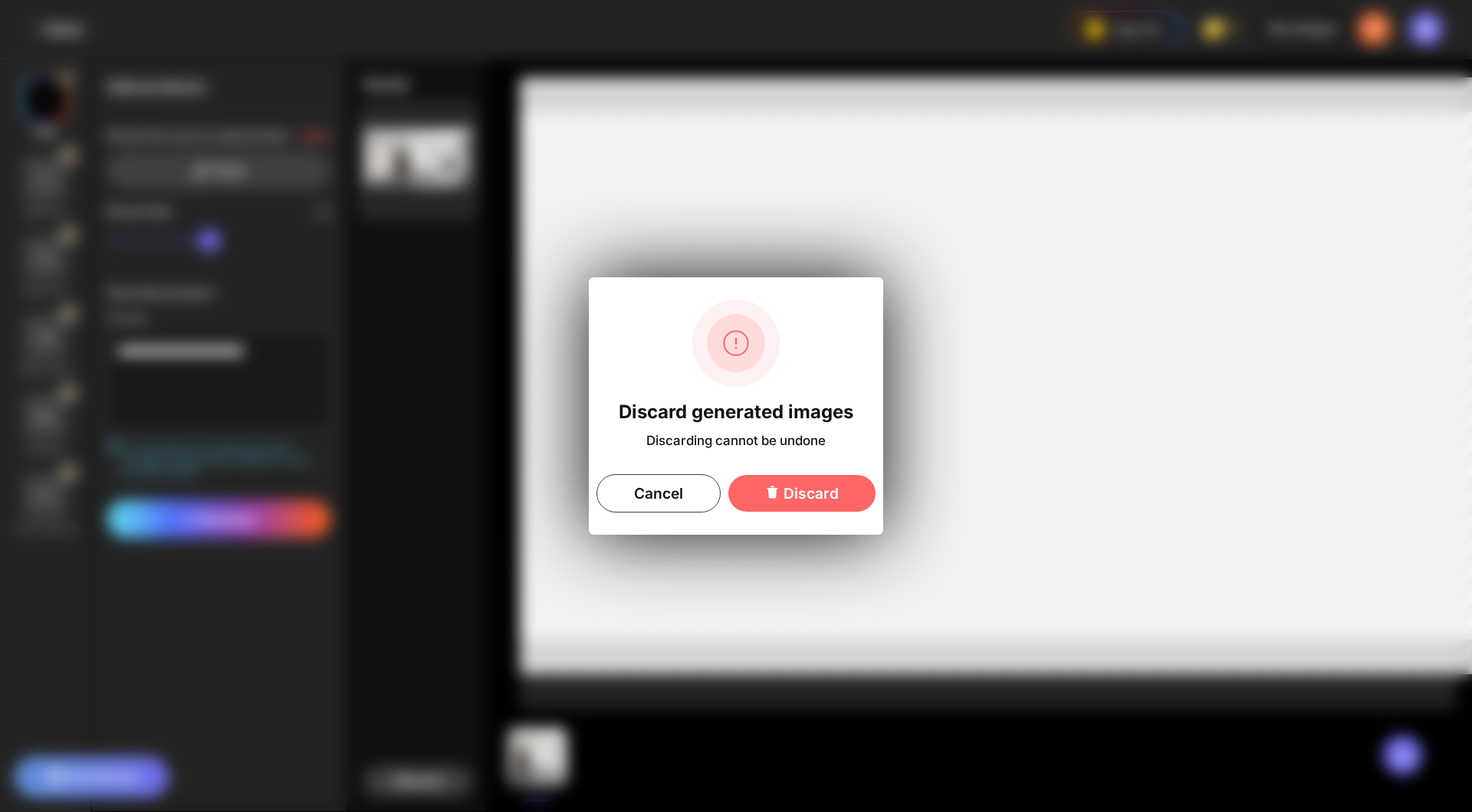
click at [364, 783] on div "Discard generated images Discarding cannot be undone Cancel Discard" at bounding box center [736, 406] width 1472 height 812
click at [810, 484] on div "Discard" at bounding box center [802, 494] width 147 height 37
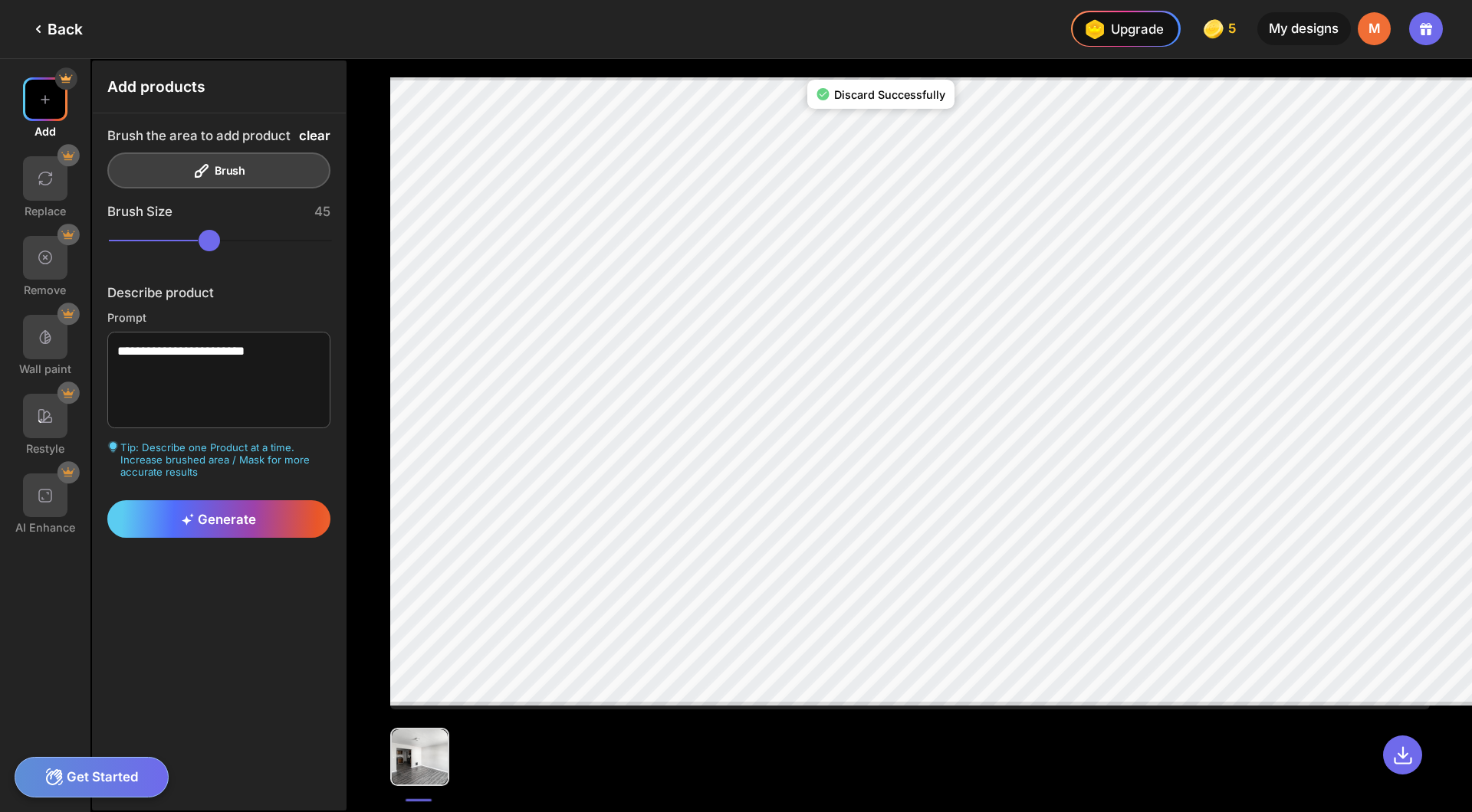
click at [299, 129] on div "clear" at bounding box center [315, 136] width 32 height 15
click at [665, 785] on div at bounding box center [910, 435] width 1124 height 753
drag, startPoint x: 254, startPoint y: 300, endPoint x: 65, endPoint y: 272, distance: 191.1
click at [65, 272] on div "**********" at bounding box center [174, 435] width 348 height 753
click at [135, 500] on div "Generate" at bounding box center [220, 519] width 224 height 38
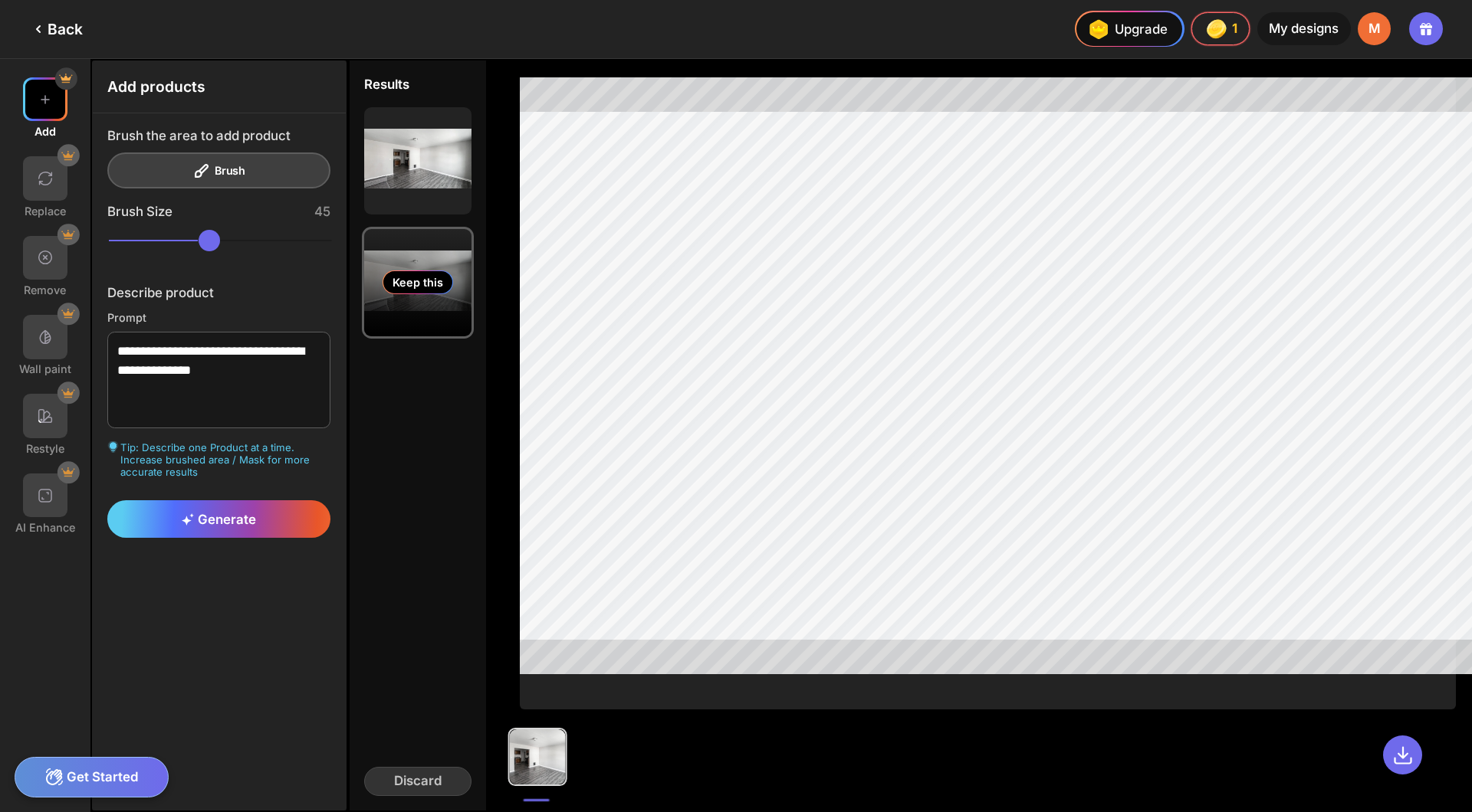
click at [364, 229] on div "Keep this" at bounding box center [417, 283] width 108 height 108
click at [364, 778] on div "Discard" at bounding box center [417, 781] width 108 height 29
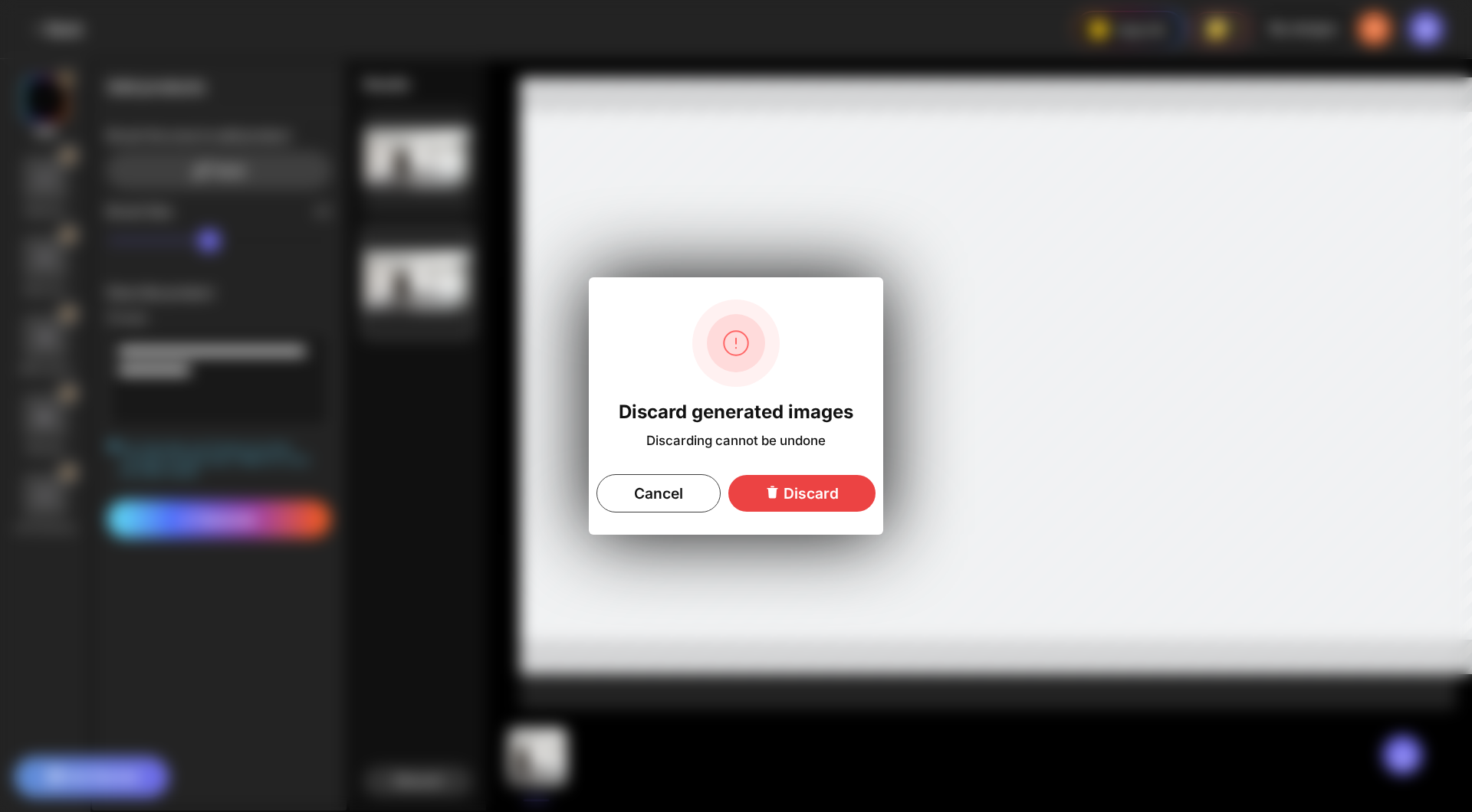
click at [760, 475] on div "Discard" at bounding box center [802, 494] width 147 height 37
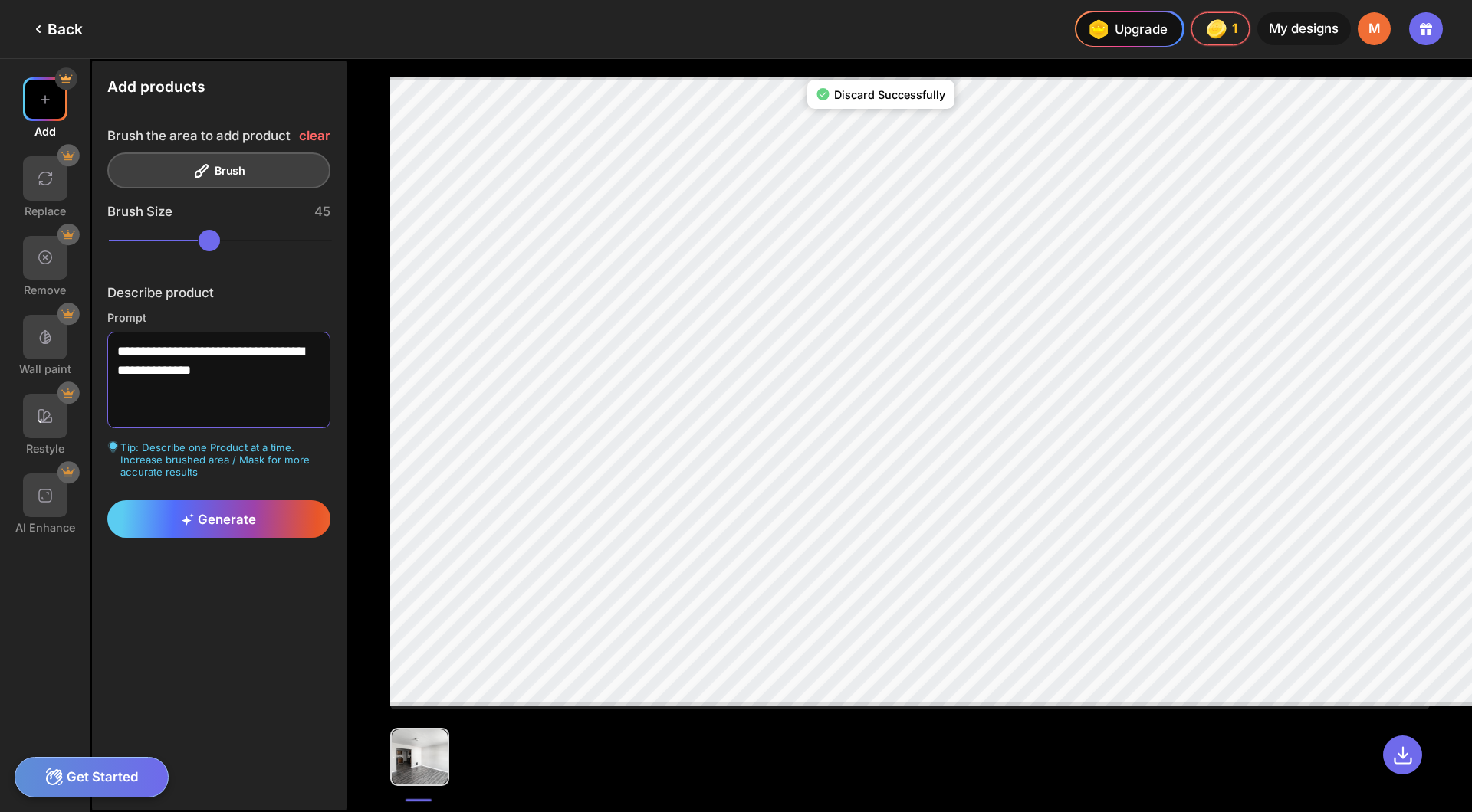
click at [190, 332] on textarea "**********" at bounding box center [220, 380] width 224 height 97
click at [221, 332] on textarea "**********" at bounding box center [220, 380] width 224 height 97
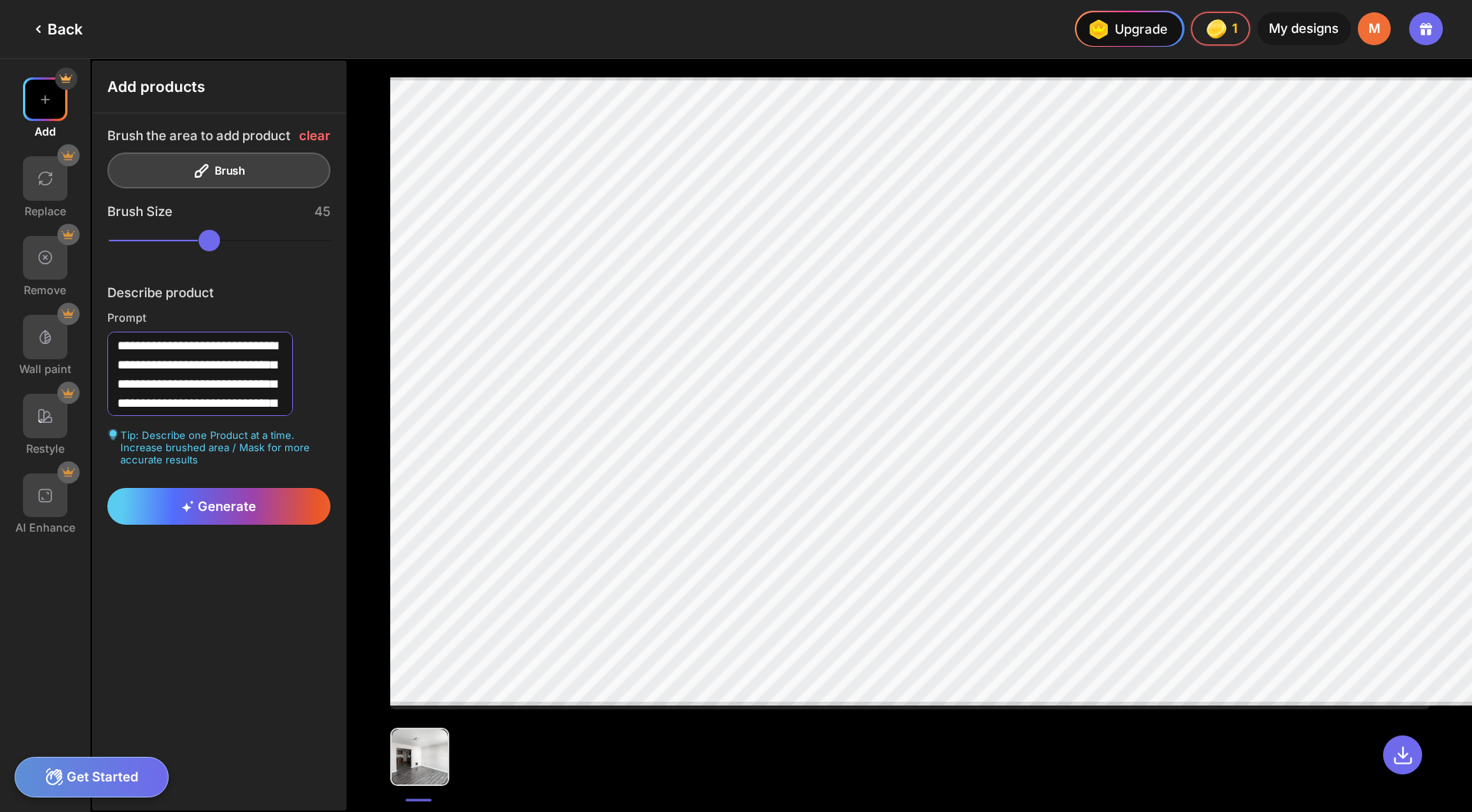
type textarea "**********"
click at [200, 499] on span "Generate" at bounding box center [219, 507] width 74 height 16
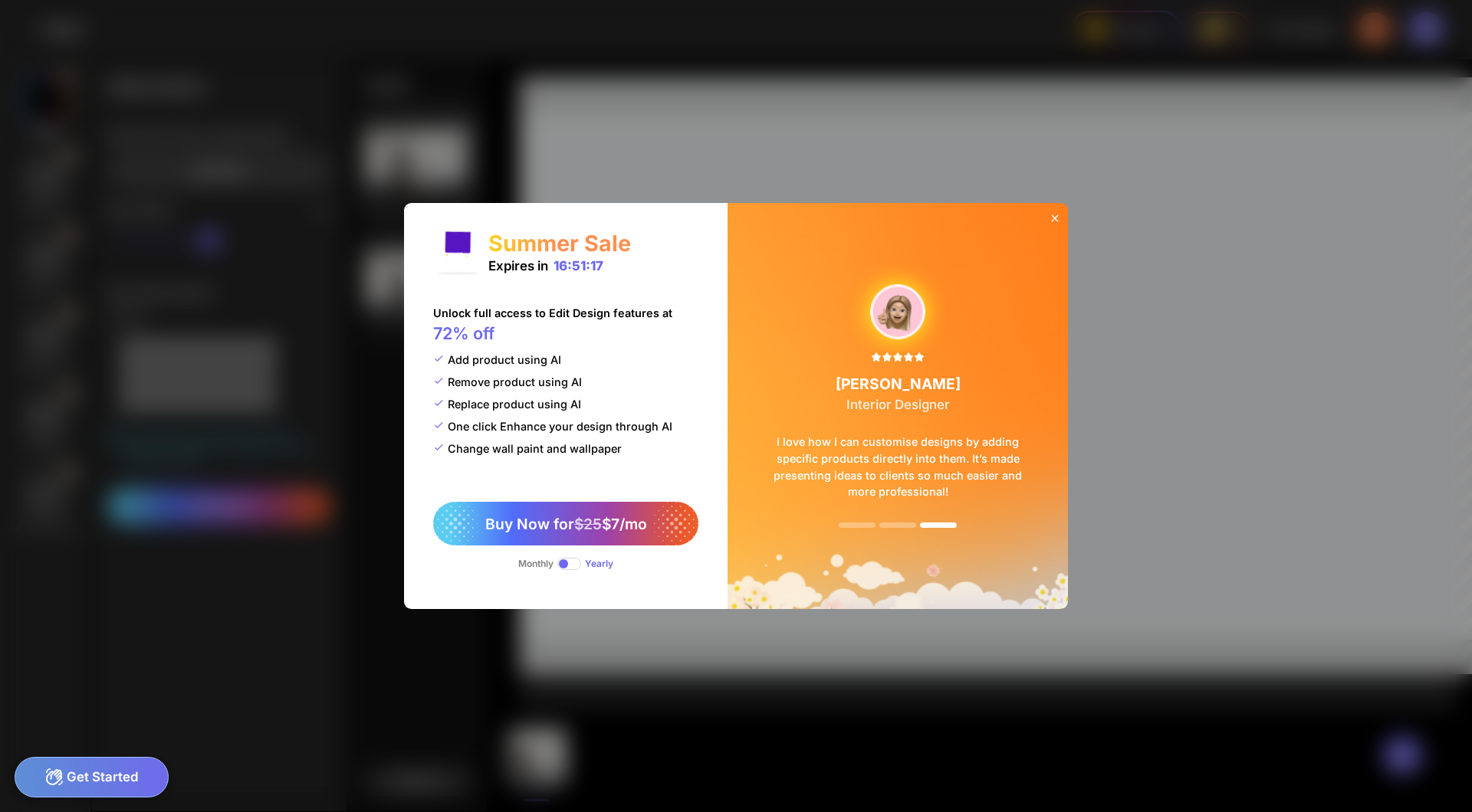
click at [1014, 249] on div "Summer Sale Expires in 16:51:17 Unlock full access to Edit Design features at 7…" at bounding box center [736, 406] width 1472 height 812
click at [986, 249] on img at bounding box center [897, 406] width 340 height 406
click at [1048, 225] on icon at bounding box center [1055, 219] width 12 height 12
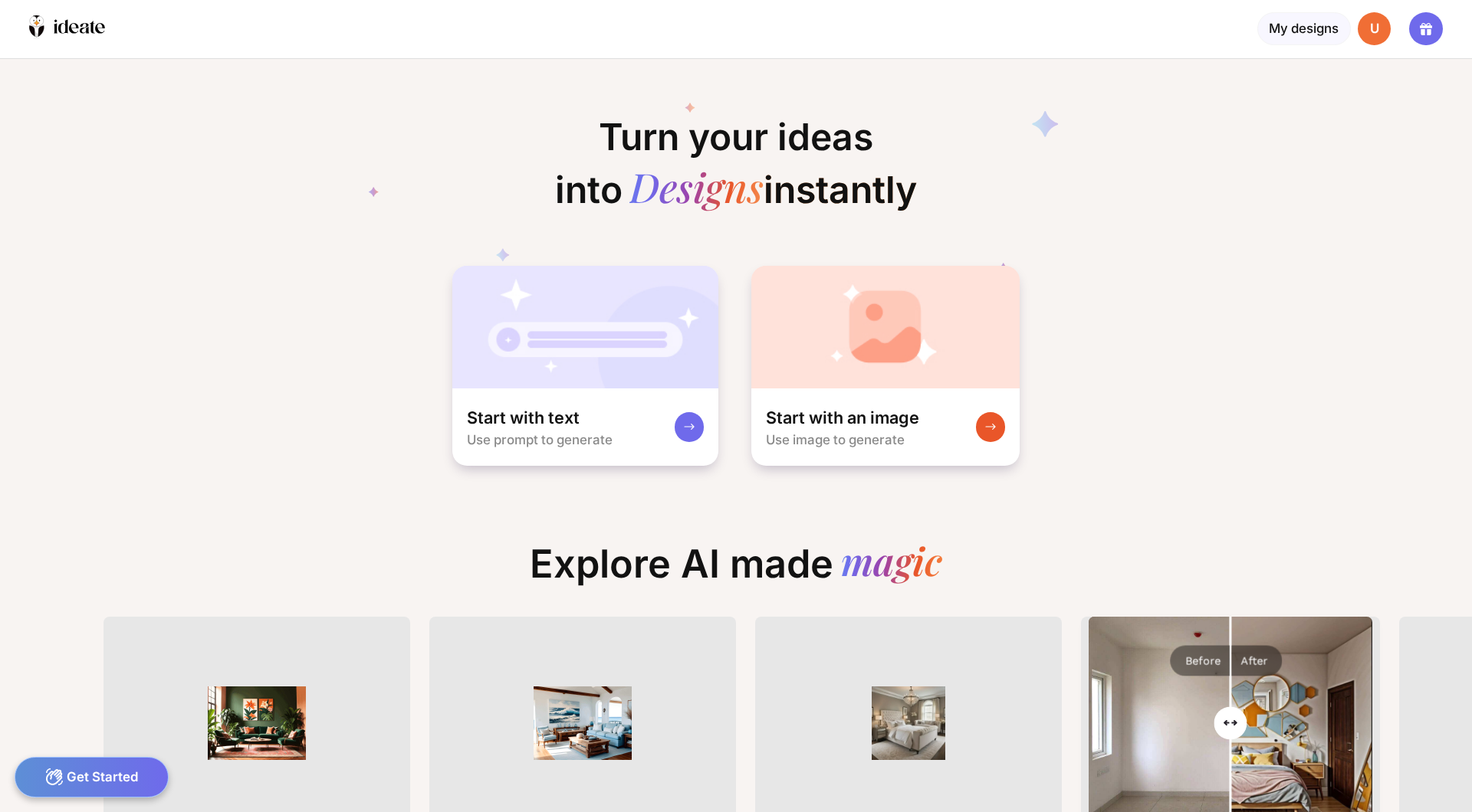
scroll to position [0, 14]
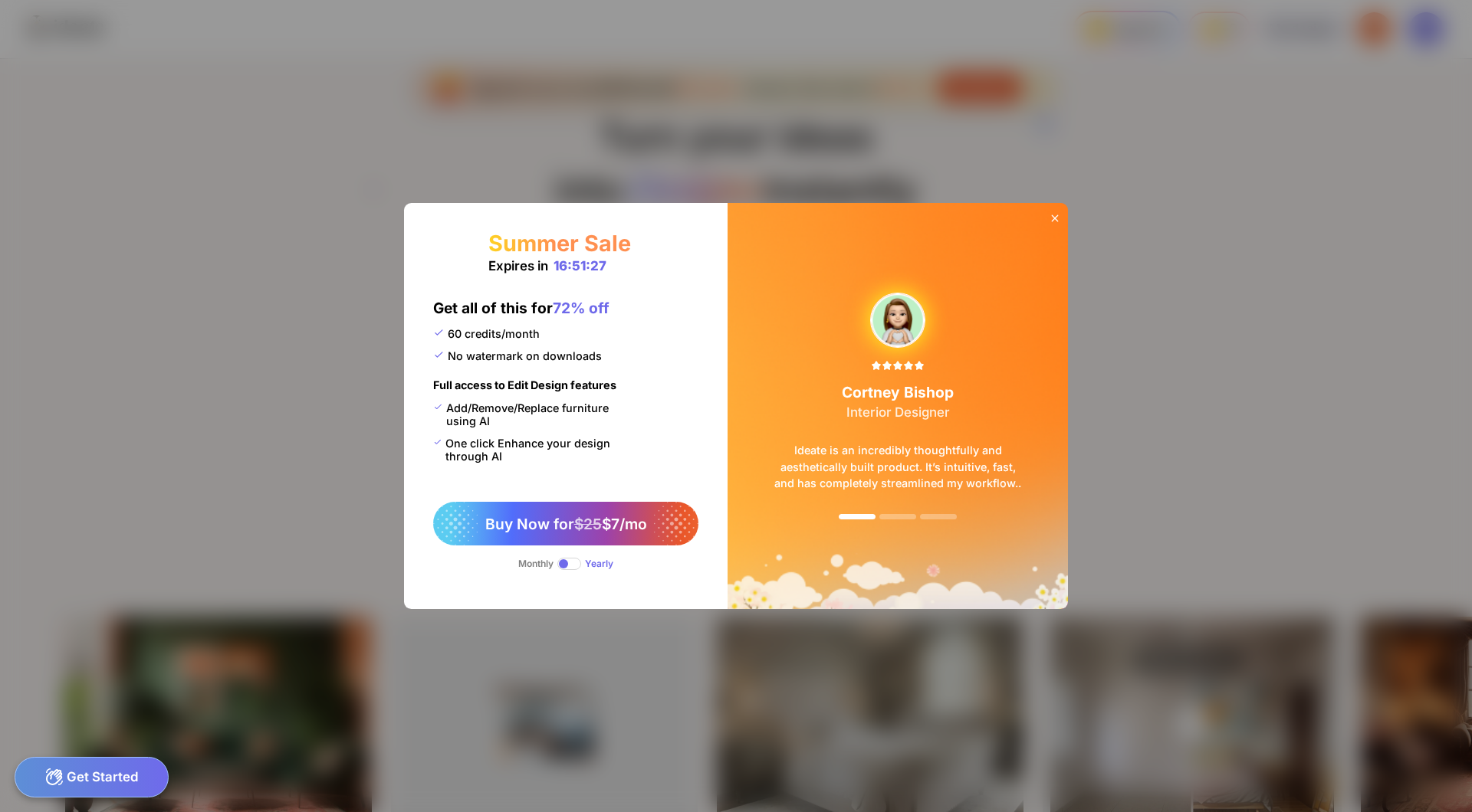
scroll to position [0, 45]
